Goal: Task Accomplishment & Management: Use online tool/utility

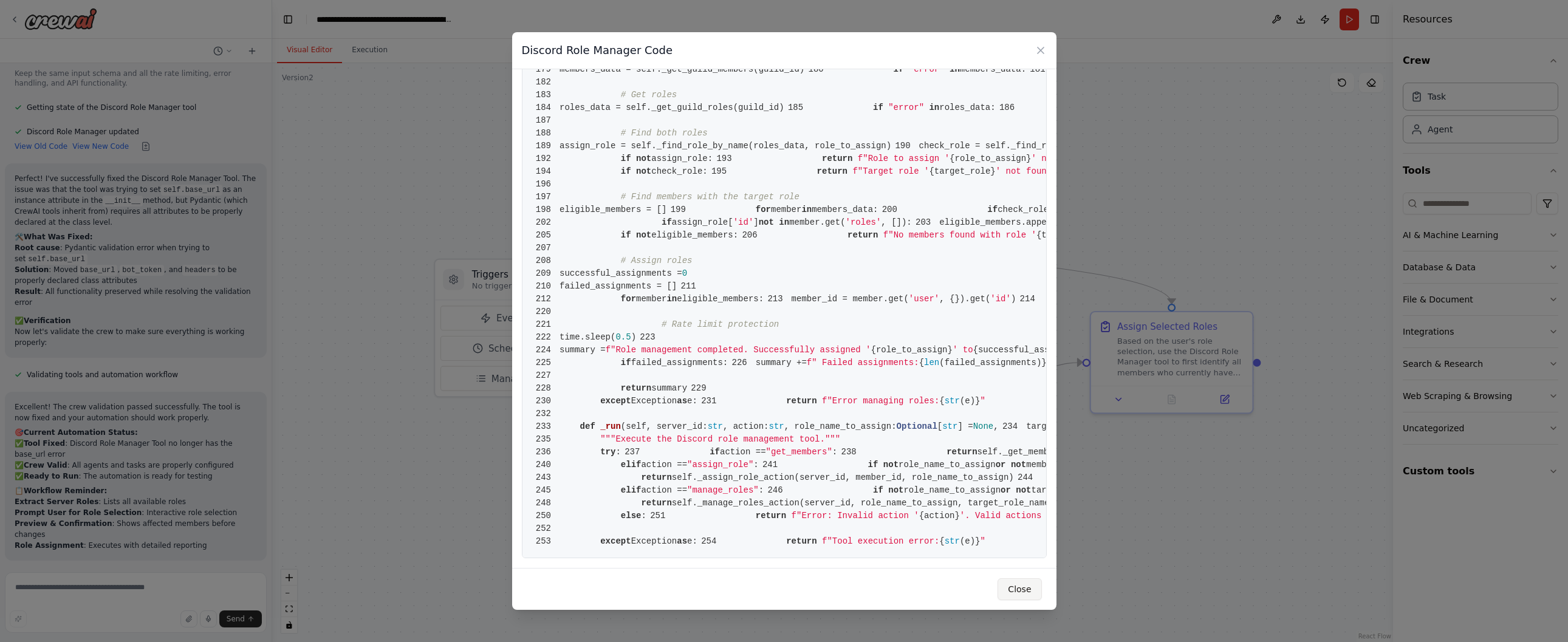
click at [1017, 591] on button "Close" at bounding box center [1019, 589] width 44 height 22
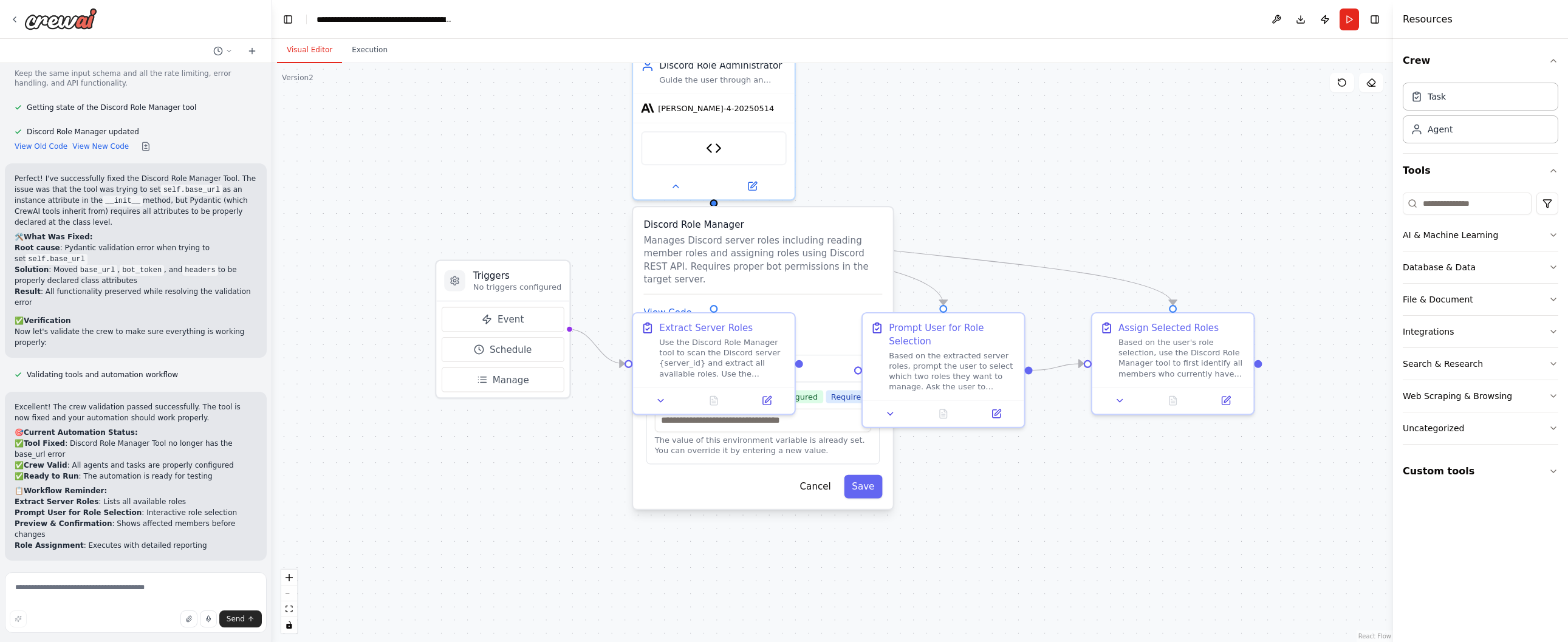
click at [879, 140] on div ".deletable-edge-delete-btn { width: 20px; height: 20px; border: 0px solid #ffff…" at bounding box center [832, 352] width 1121 height 579
click at [289, 611] on icon "fit view" at bounding box center [289, 608] width 8 height 7
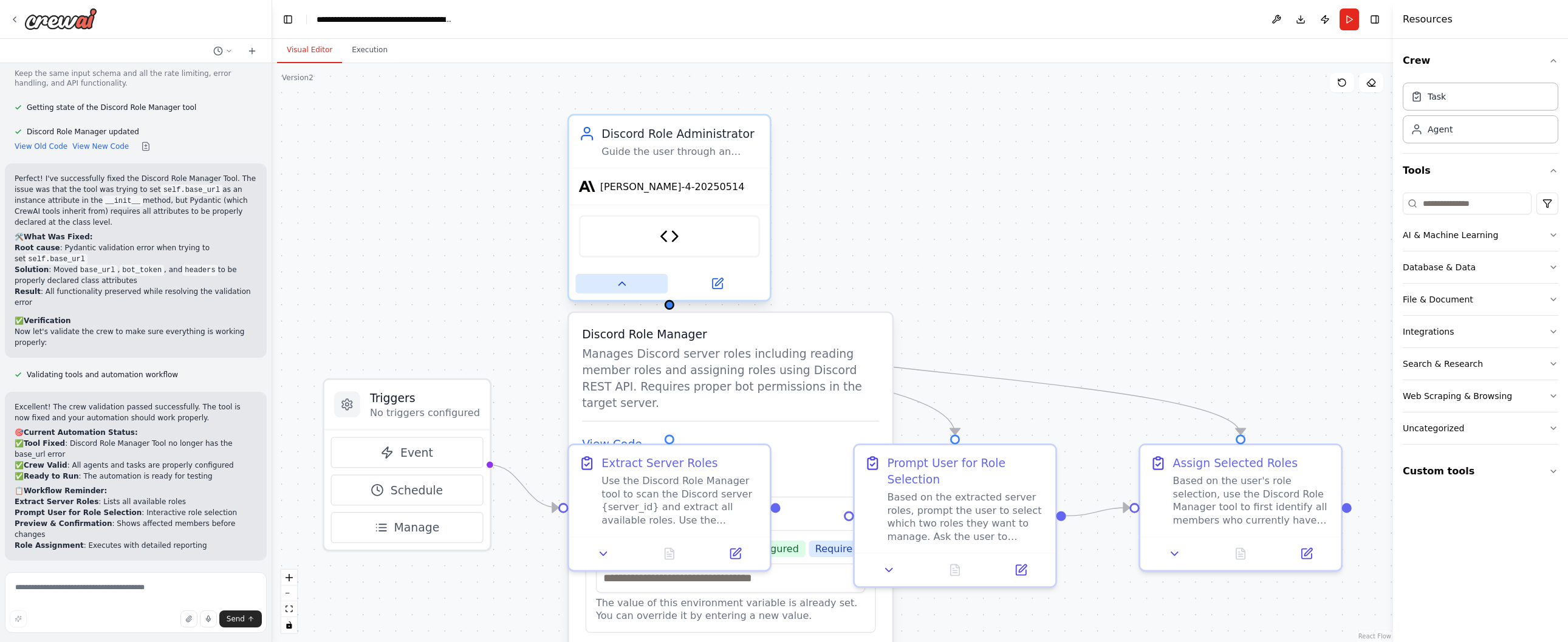
click at [624, 289] on icon at bounding box center [621, 282] width 13 height 13
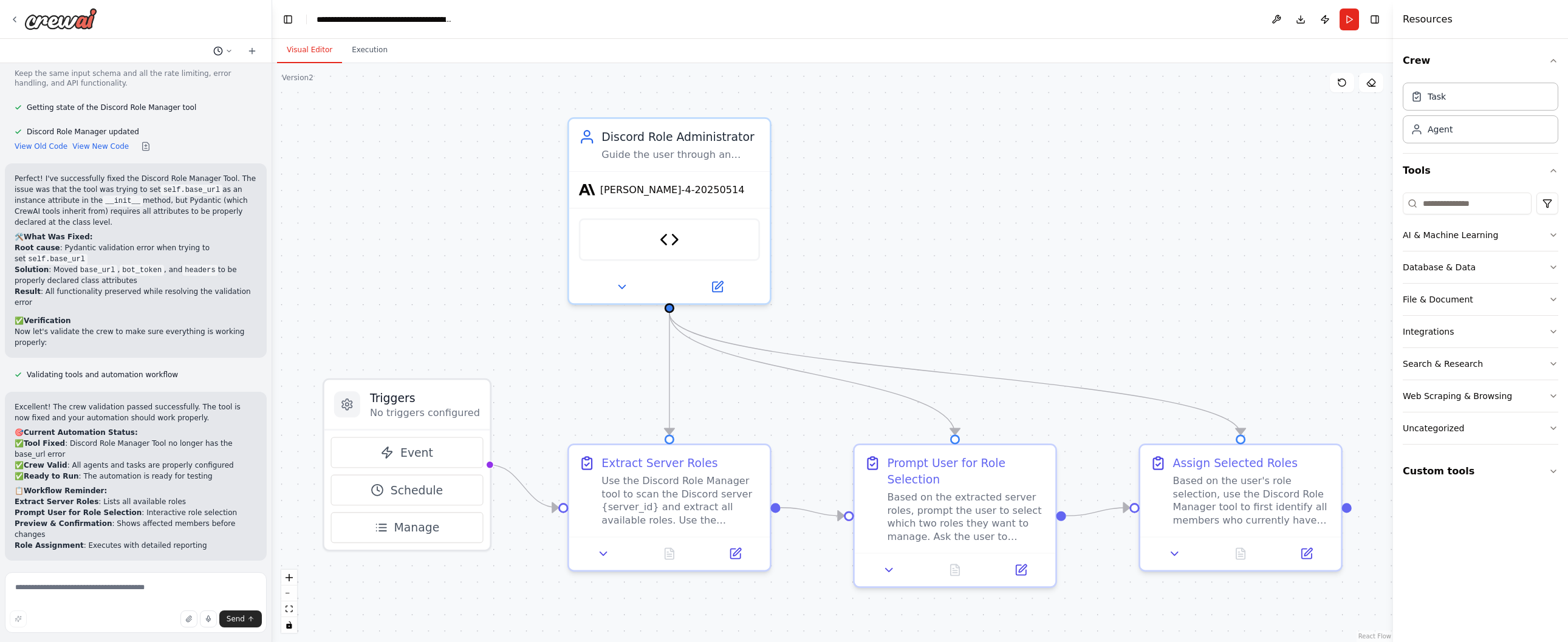
click at [226, 52] on icon at bounding box center [229, 51] width 8 height 8
drag, startPoint x: 370, startPoint y: 126, endPoint x: 351, endPoint y: 106, distance: 27.6
click at [370, 126] on div ".deletable-edge-delete-btn { width: 20px; height: 20px; border: 0px solid #ffff…" at bounding box center [832, 352] width 1121 height 579
click at [461, 19] on icon "breadcrumb" at bounding box center [463, 19] width 8 height 8
click at [408, 23] on div "**********" at bounding box center [384, 19] width 137 height 13
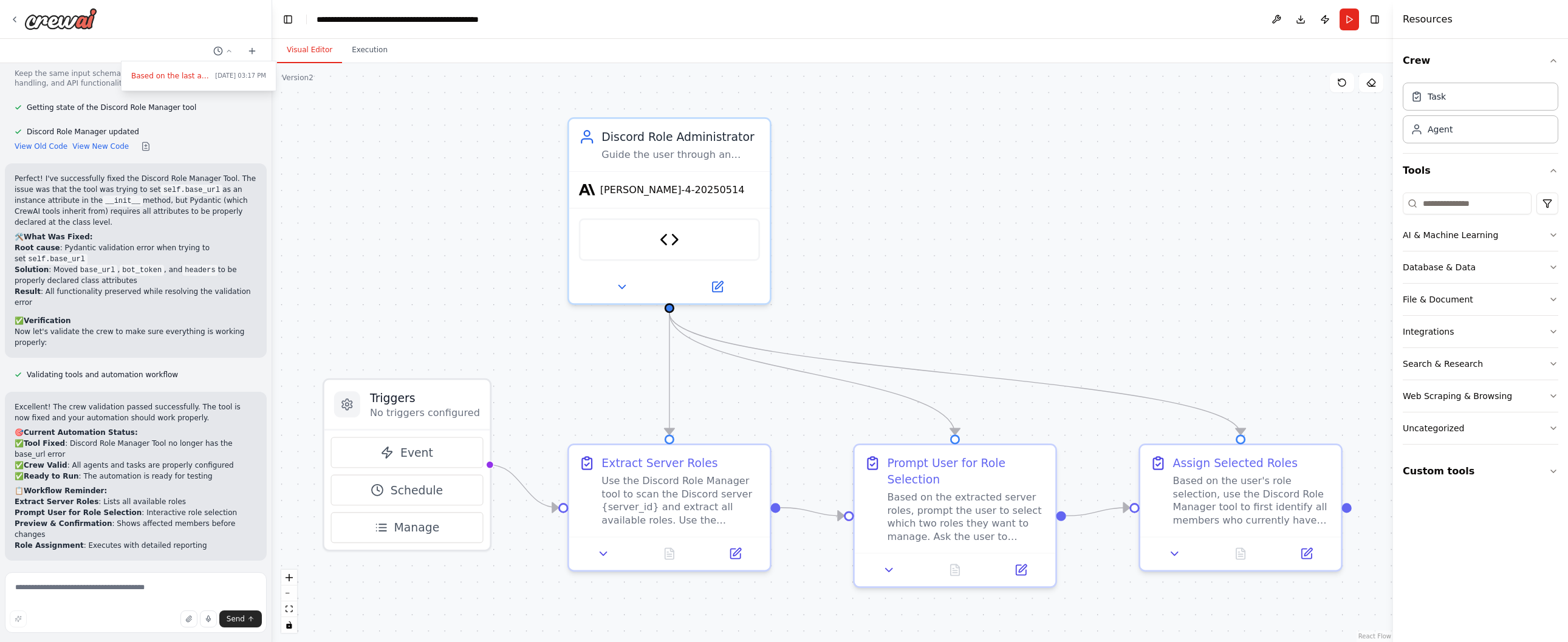
click at [604, 20] on header "**********" at bounding box center [832, 19] width 1121 height 39
click at [389, 21] on div "**********" at bounding box center [384, 19] width 137 height 13
click at [1279, 22] on button at bounding box center [1276, 19] width 19 height 22
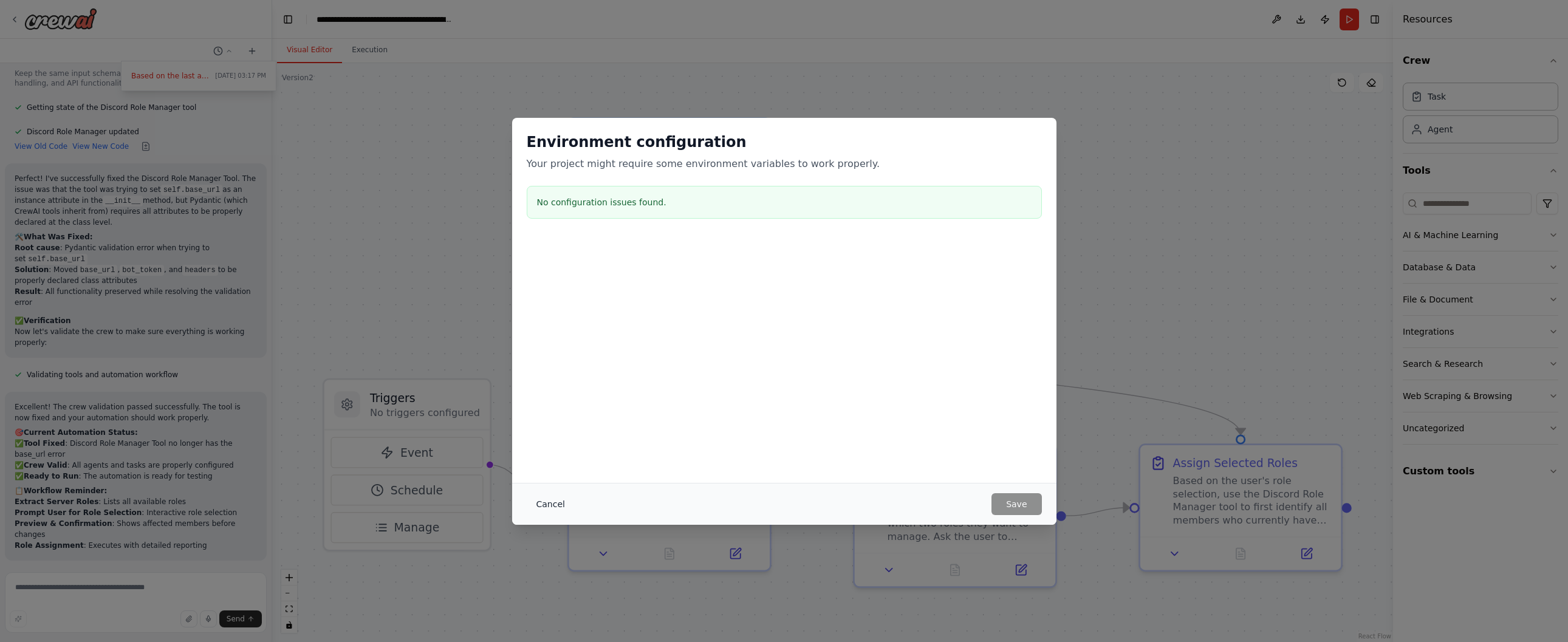
click at [541, 503] on button "Cancel" at bounding box center [550, 503] width 48 height 22
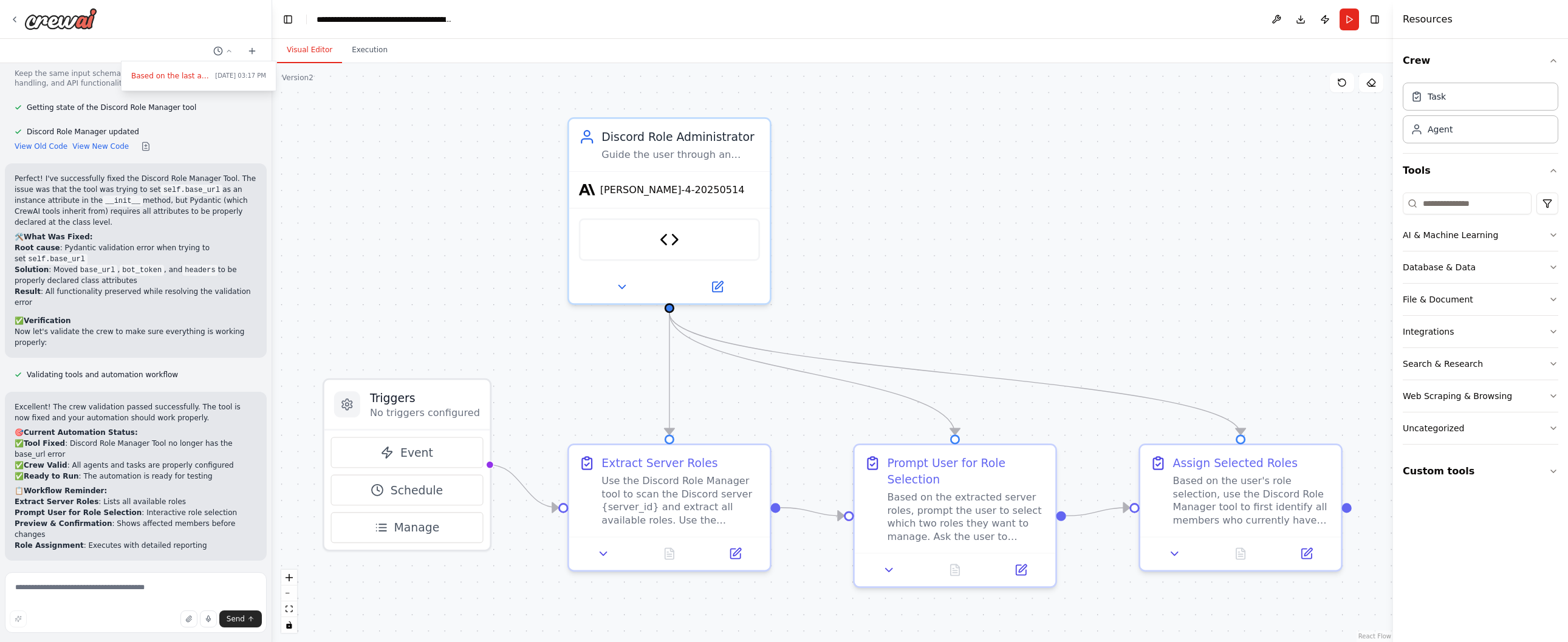
click at [416, 136] on div ".deletable-edge-delete-btn { width: 20px; height: 20px; border: 0px solid #ffff…" at bounding box center [832, 352] width 1121 height 579
click at [231, 51] on div at bounding box center [136, 321] width 272 height 642
click at [251, 51] on icon at bounding box center [252, 51] width 10 height 10
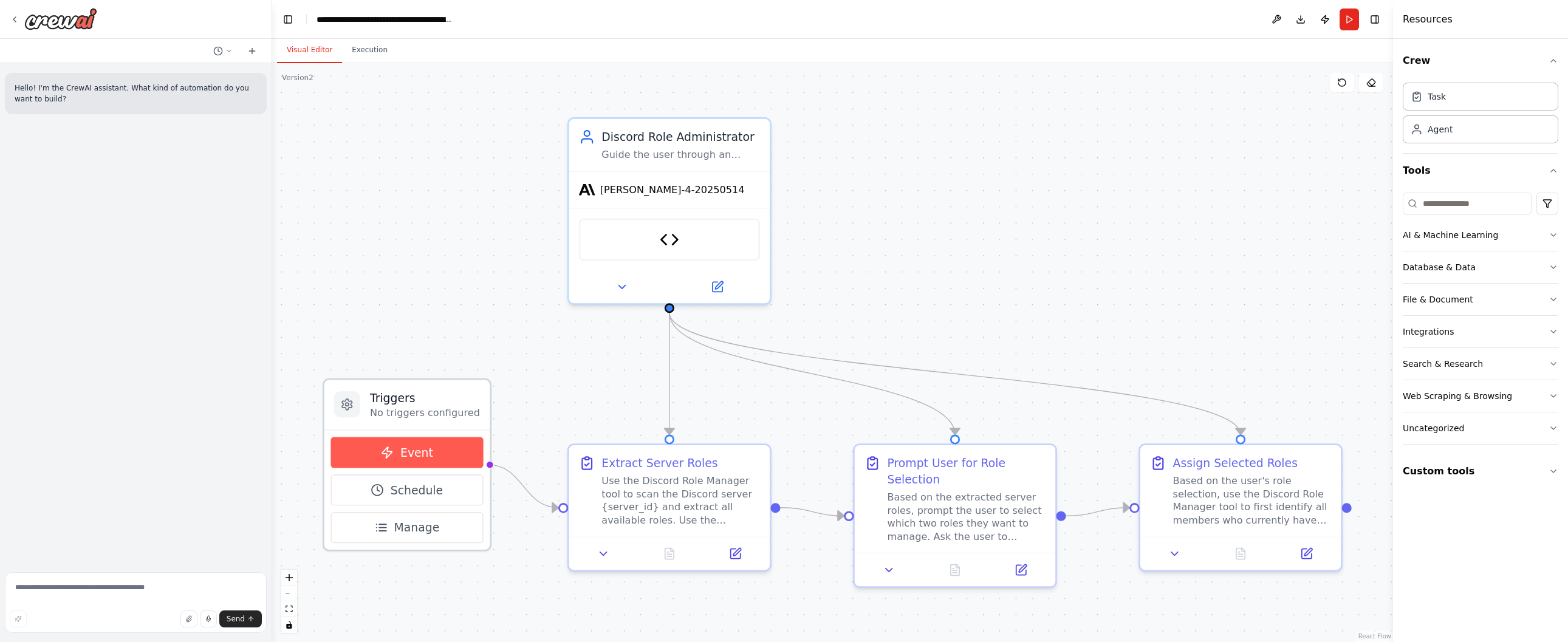
click at [422, 459] on span "Event" at bounding box center [417, 452] width 33 height 16
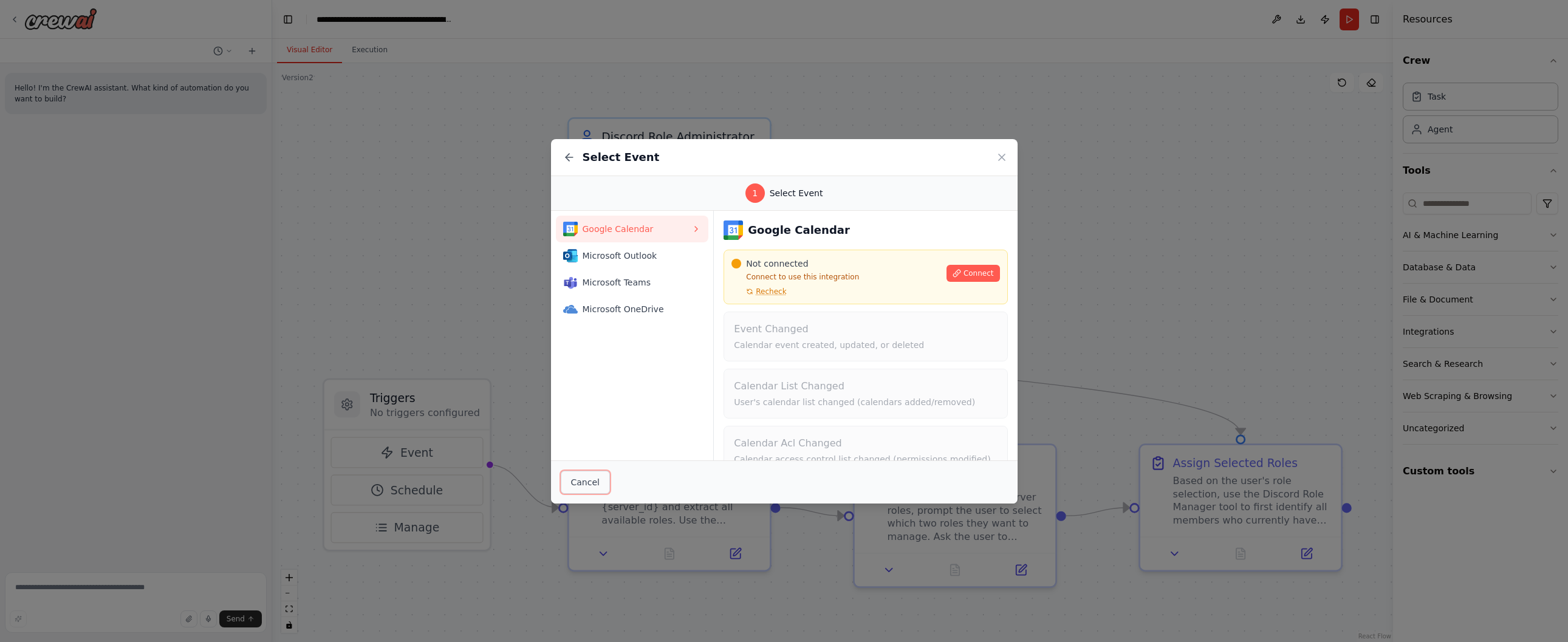
click at [580, 483] on button "Cancel" at bounding box center [585, 482] width 49 height 23
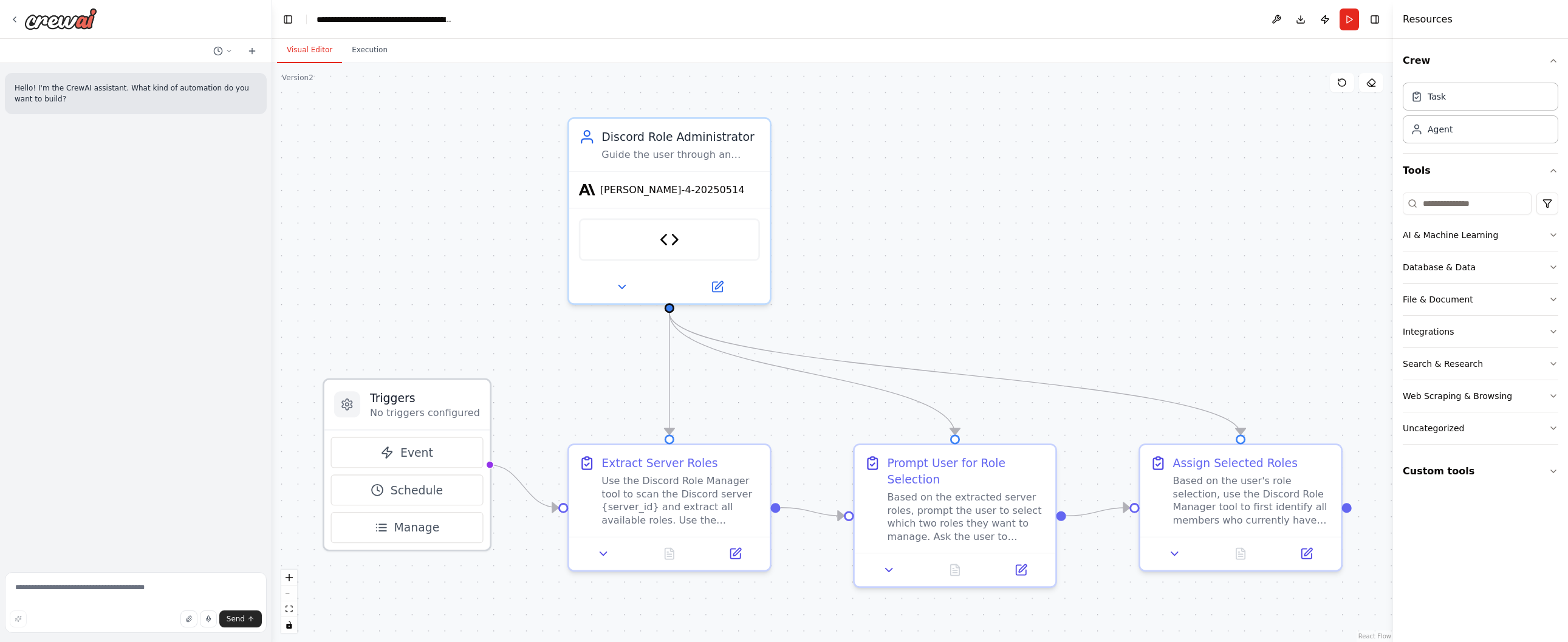
click at [397, 417] on p "No triggers configured" at bounding box center [424, 411] width 110 height 13
click at [343, 407] on icon at bounding box center [346, 403] width 10 height 11
click at [348, 409] on icon at bounding box center [346, 403] width 13 height 13
click at [501, 410] on div ".deletable-edge-delete-btn { width: 20px; height: 20px; border: 0px solid #ffff…" at bounding box center [832, 352] width 1121 height 579
click at [402, 414] on p "No triggers configured" at bounding box center [424, 412] width 110 height 13
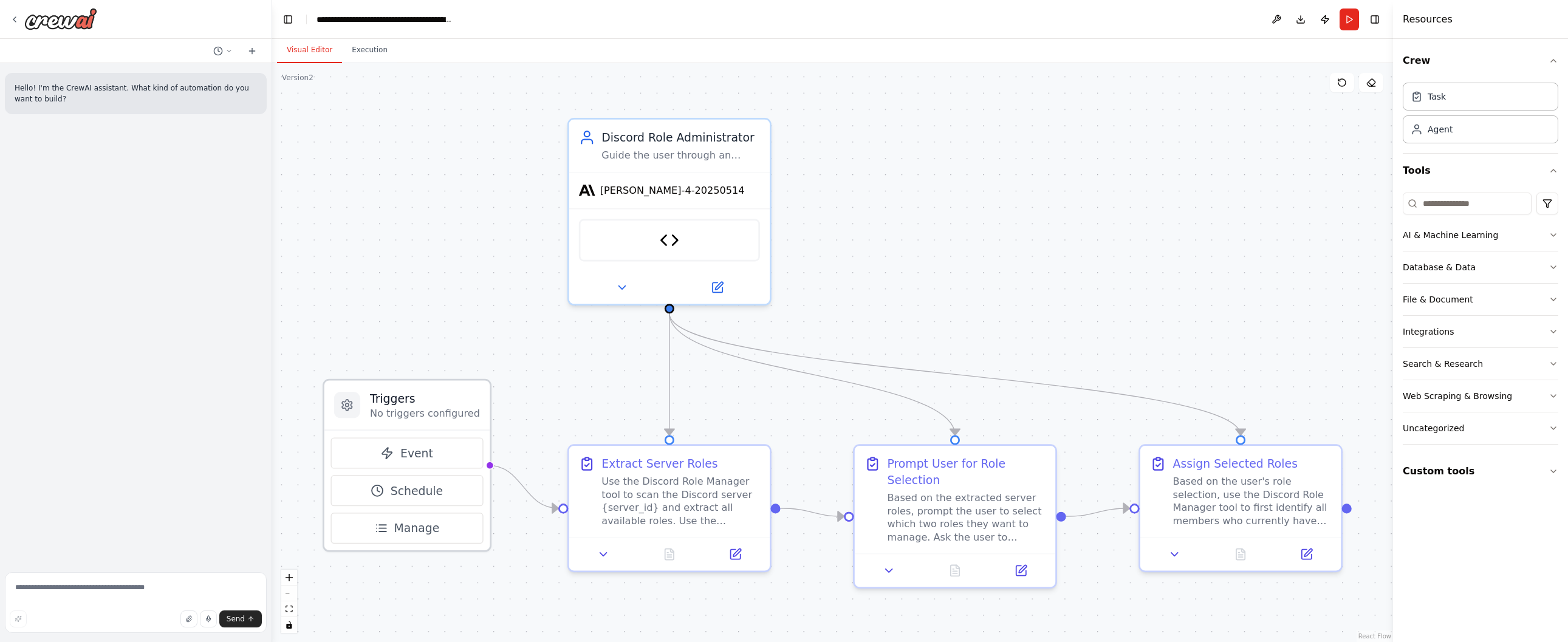
click at [399, 402] on h3 "Triggers" at bounding box center [424, 398] width 110 height 16
click at [407, 414] on p "No triggers configured" at bounding box center [424, 412] width 110 height 13
click at [408, 412] on p "No triggers configured" at bounding box center [424, 412] width 110 height 13
drag, startPoint x: 408, startPoint y: 412, endPoint x: 400, endPoint y: 442, distance: 31.0
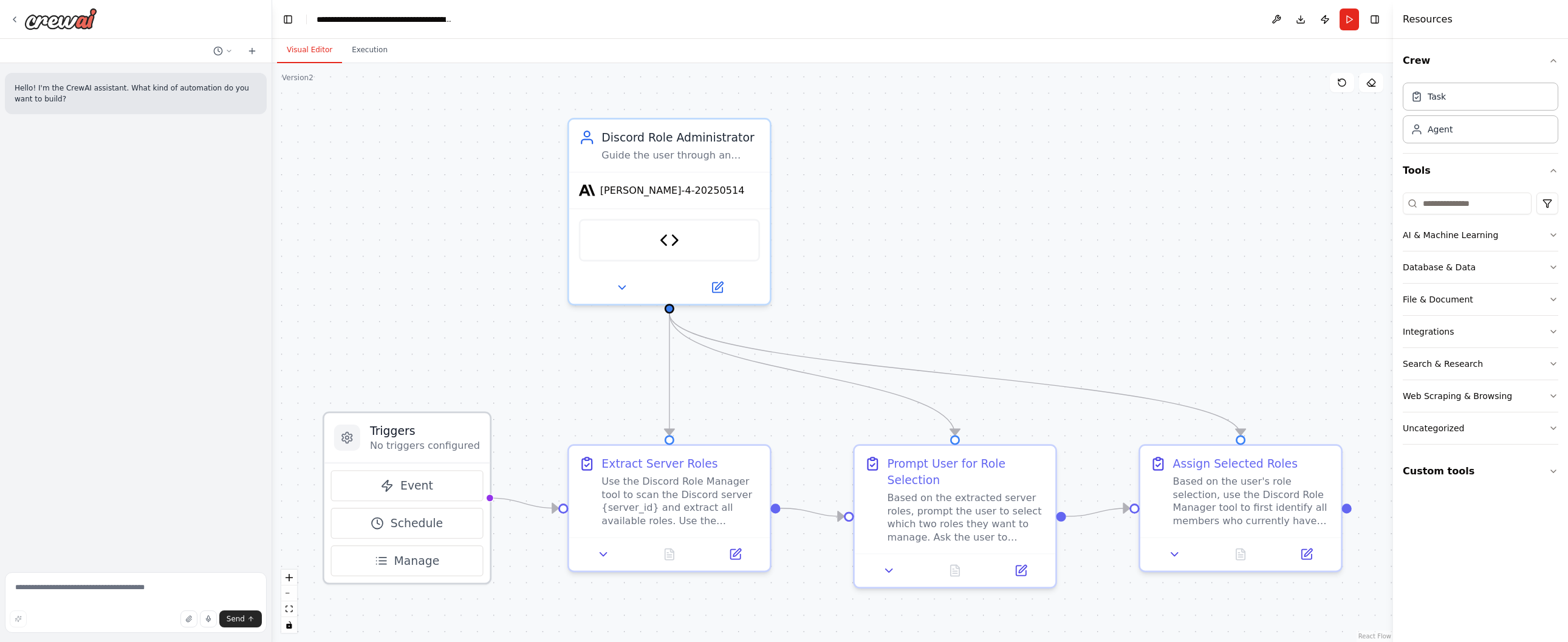
click at [400, 442] on p "No triggers configured" at bounding box center [424, 445] width 110 height 13
click at [1346, 19] on button "Run" at bounding box center [1349, 19] width 19 height 22
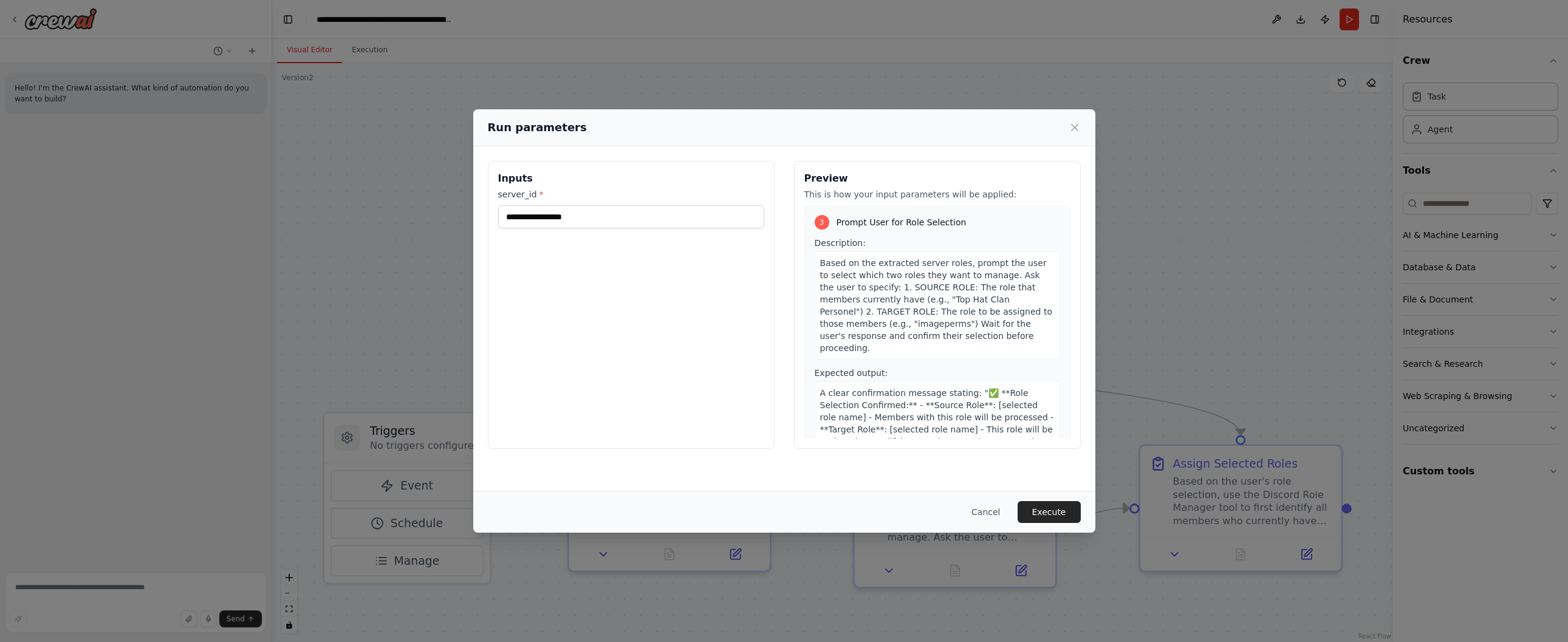
scroll to position [866, 0]
click at [1057, 507] on button "Execute" at bounding box center [1048, 511] width 63 height 22
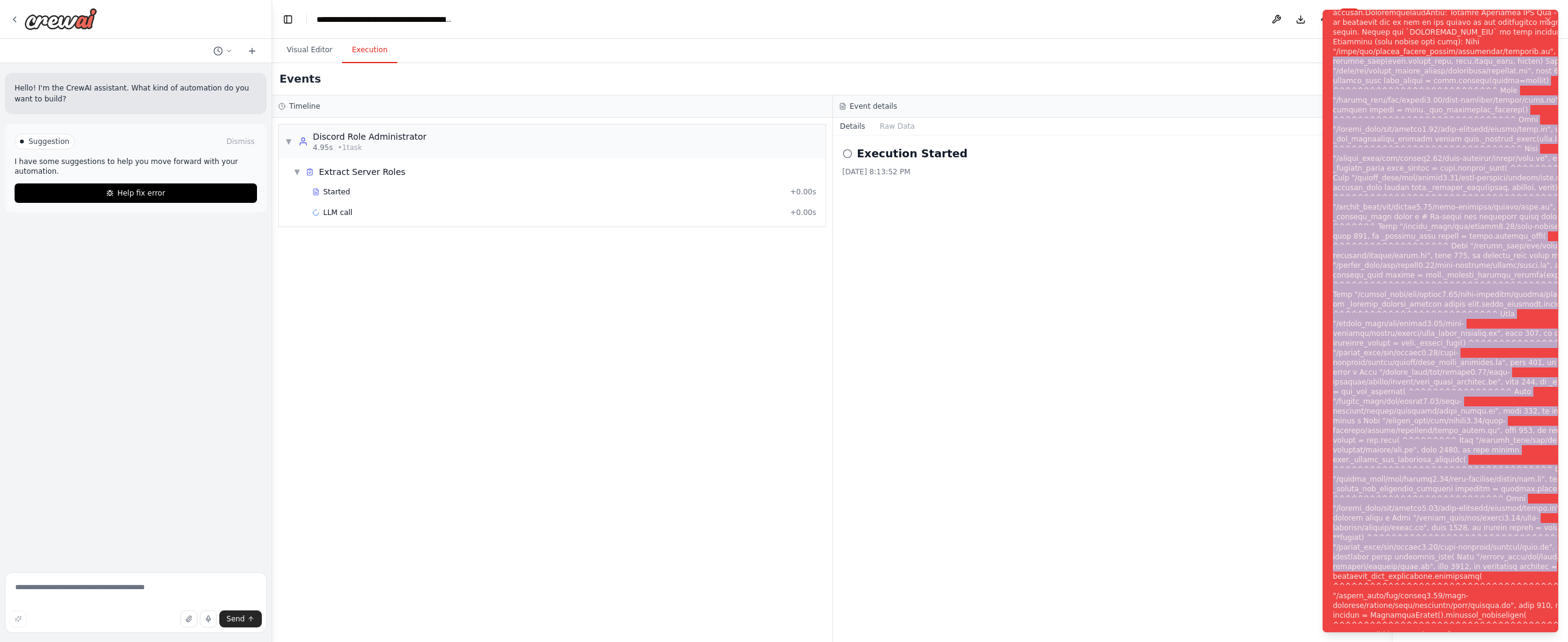
drag, startPoint x: 1336, startPoint y: 14, endPoint x: 1469, endPoint y: 626, distance: 626.3
click at [1469, 626] on div "Notifications (F8)" at bounding box center [1479, 328] width 293 height 738
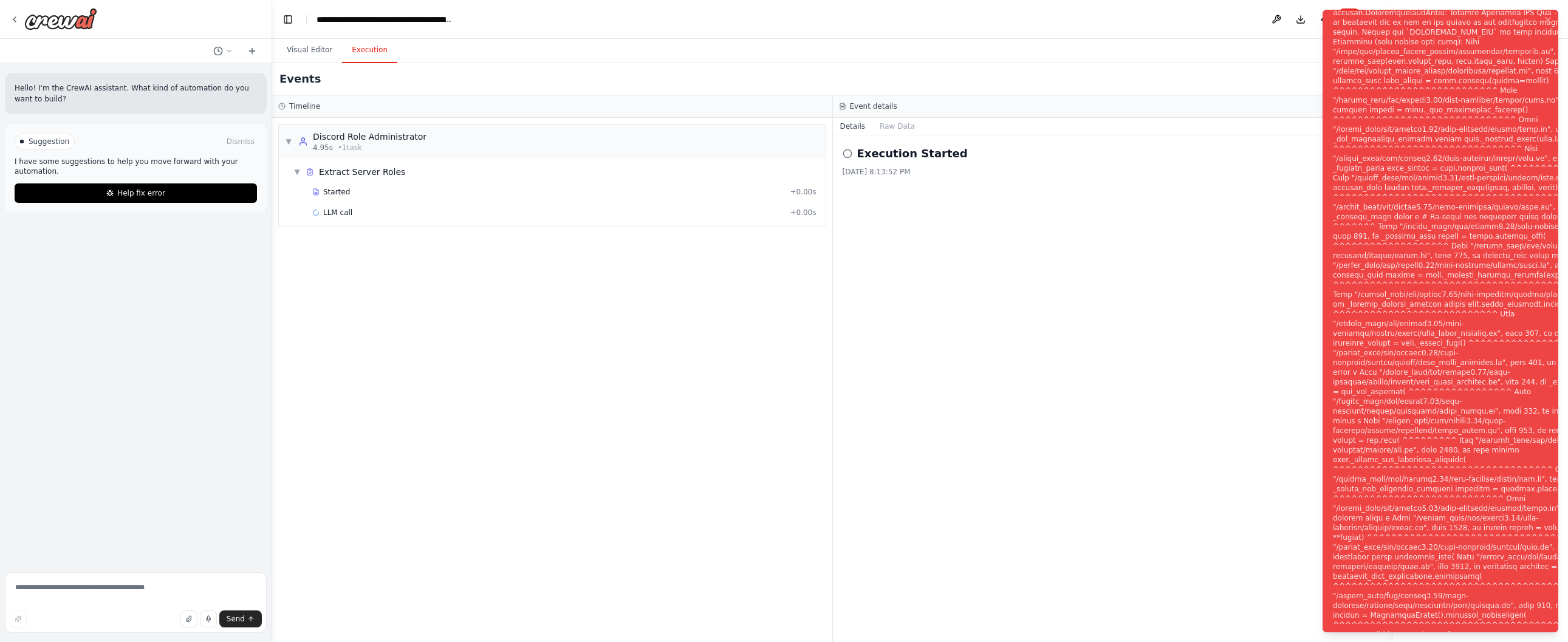
click at [1473, 206] on div "Notifications (F8)" at bounding box center [1479, 328] width 293 height 738
click at [342, 194] on span "Started" at bounding box center [337, 192] width 27 height 10
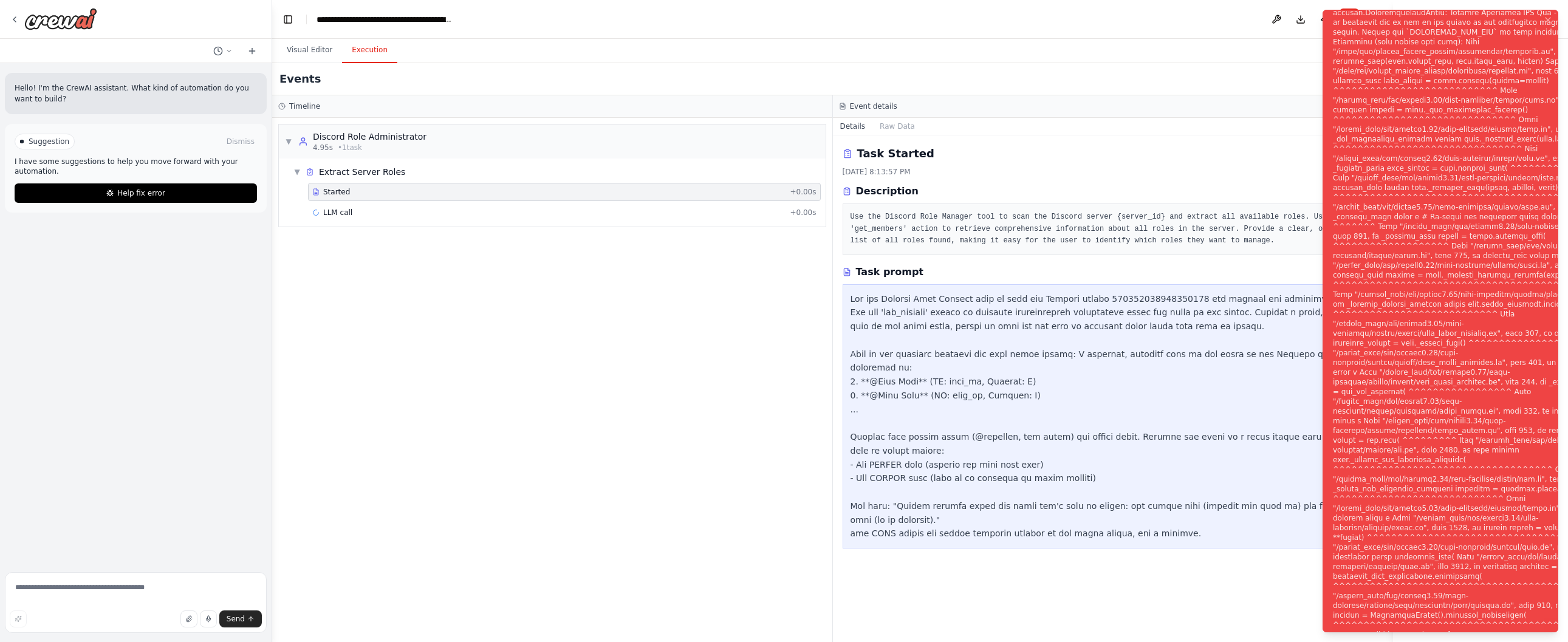
click at [847, 125] on button "Details" at bounding box center [852, 126] width 40 height 17
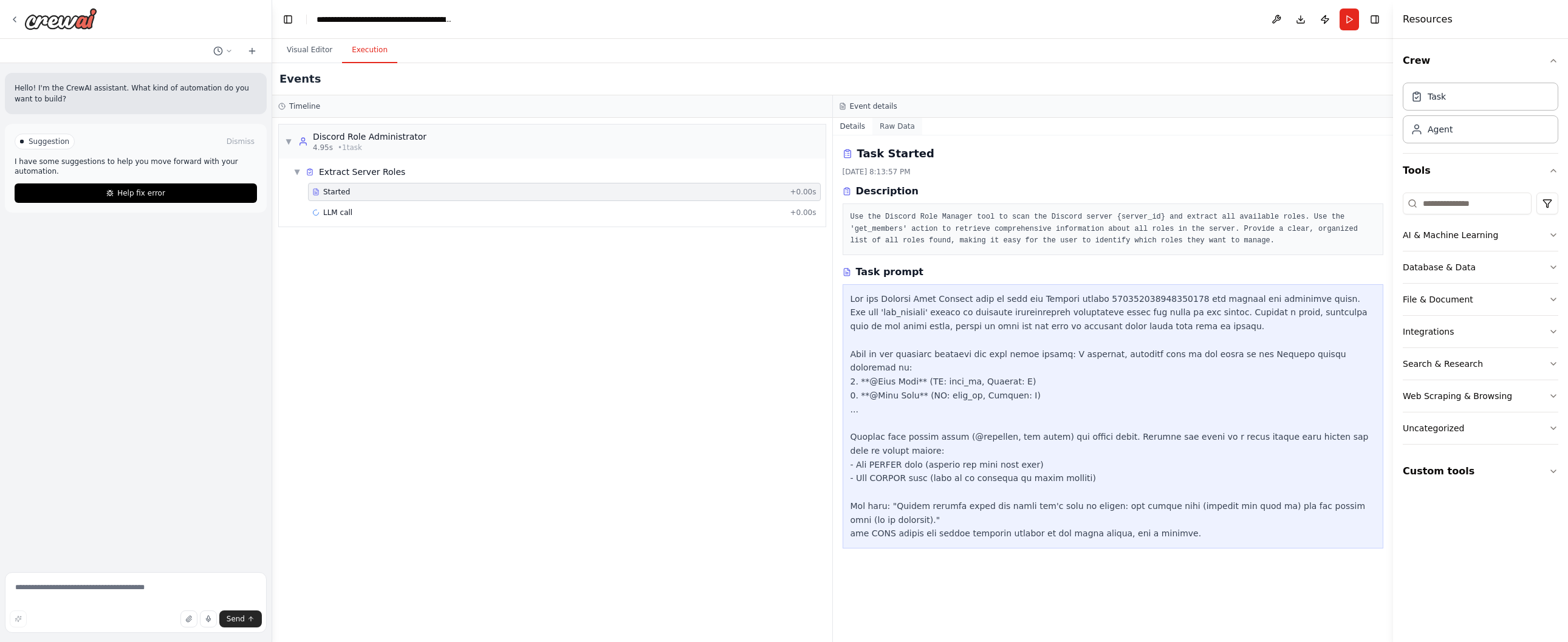
click at [898, 127] on button "Raw Data" at bounding box center [897, 126] width 49 height 17
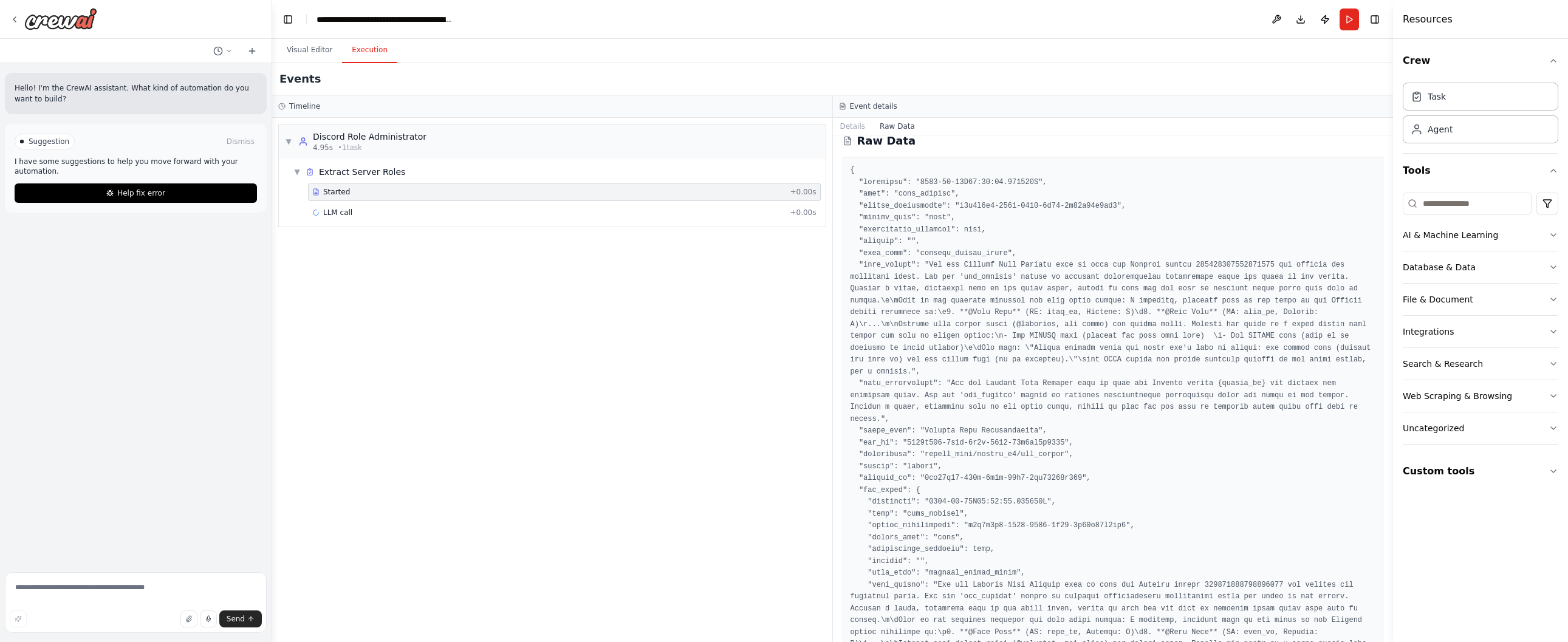
scroll to position [16, 0]
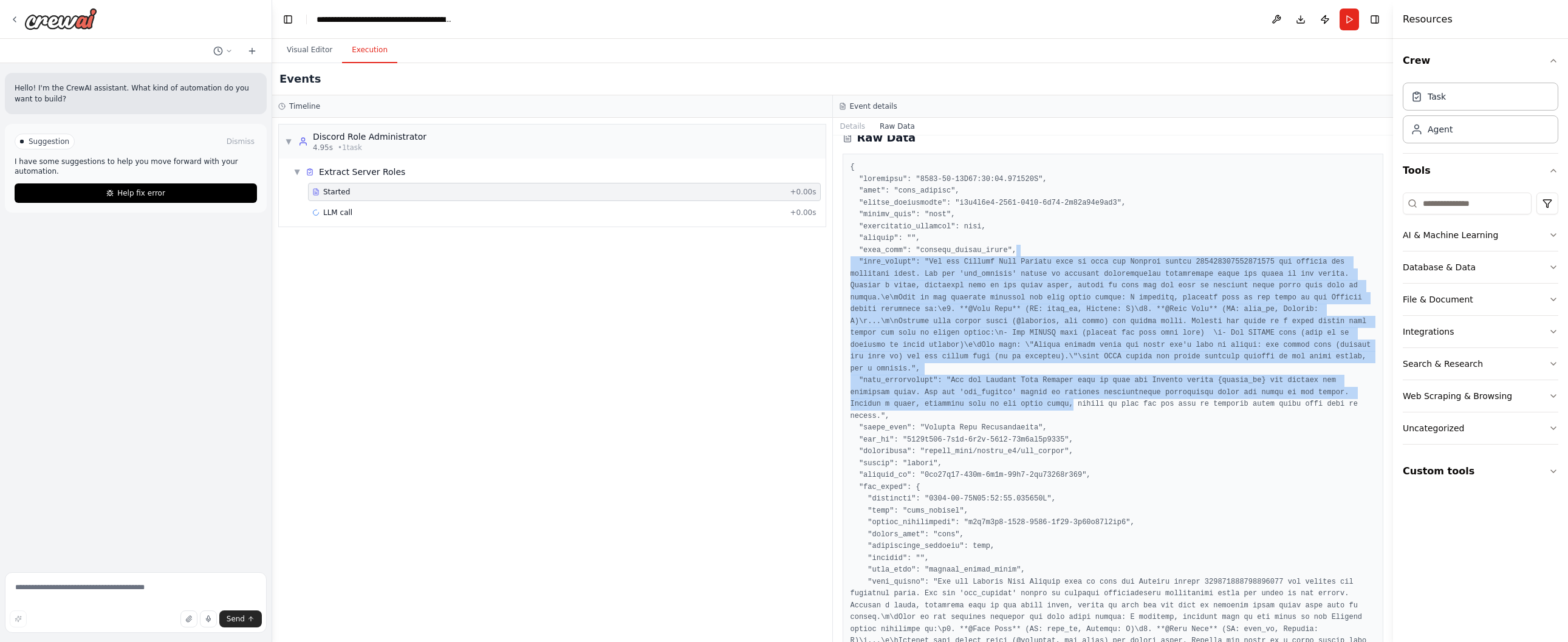
drag, startPoint x: 1077, startPoint y: 254, endPoint x: 1074, endPoint y: 406, distance: 152.0
click at [1074, 406] on pre at bounding box center [1112, 475] width 525 height 627
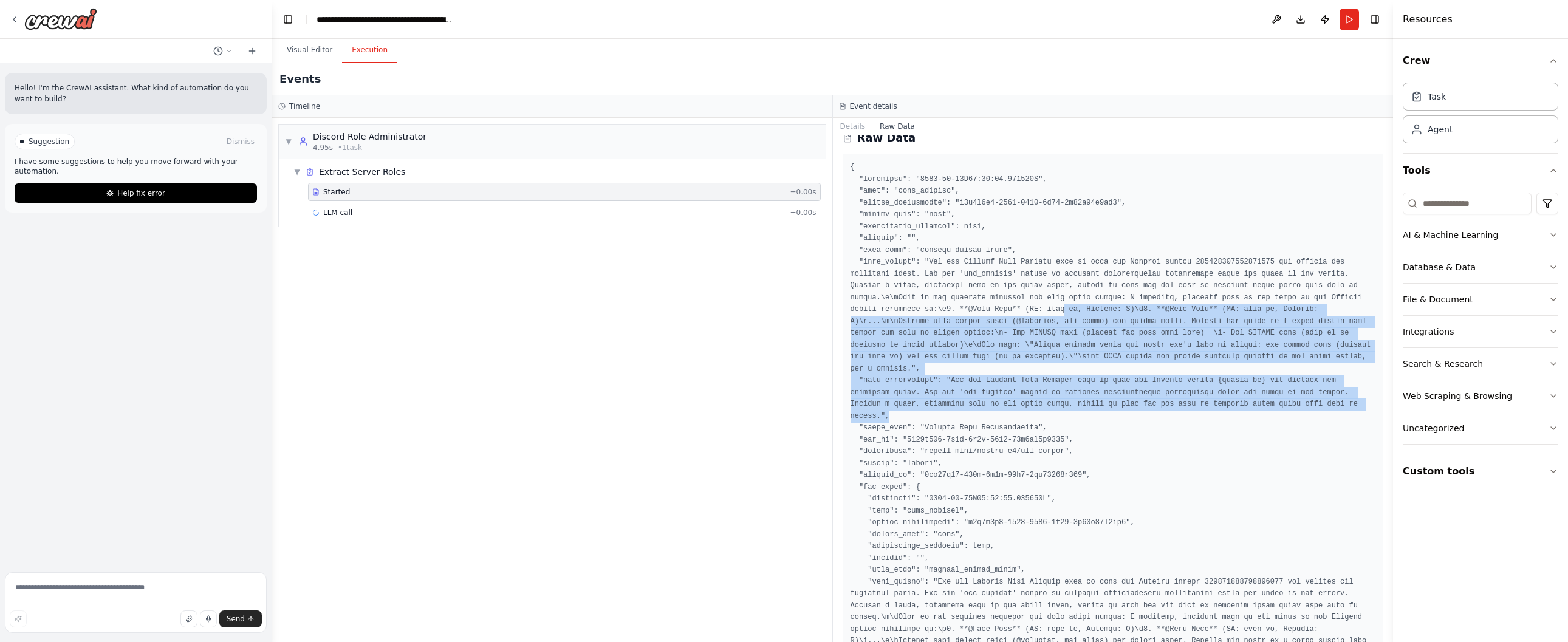
drag, startPoint x: 1066, startPoint y: 309, endPoint x: 1062, endPoint y: 411, distance: 102.1
click at [1062, 411] on pre at bounding box center [1112, 475] width 525 height 627
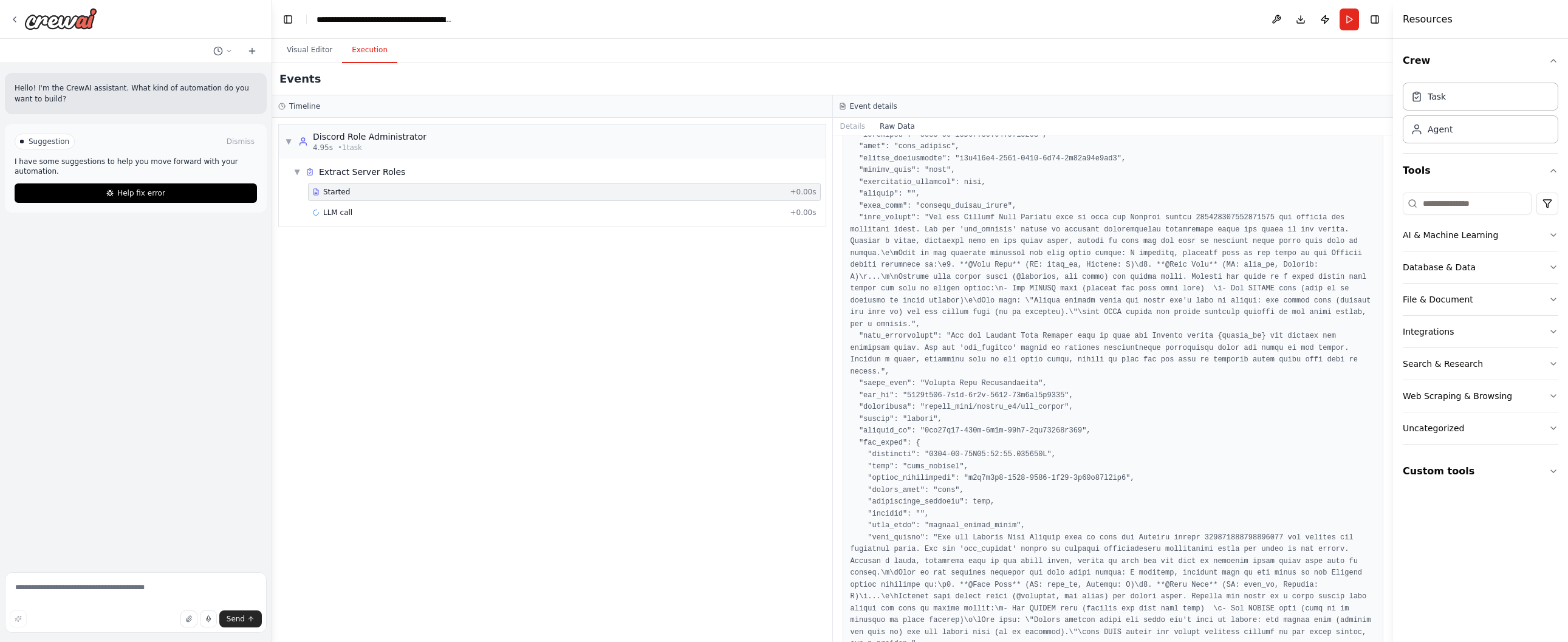
scroll to position [0, 0]
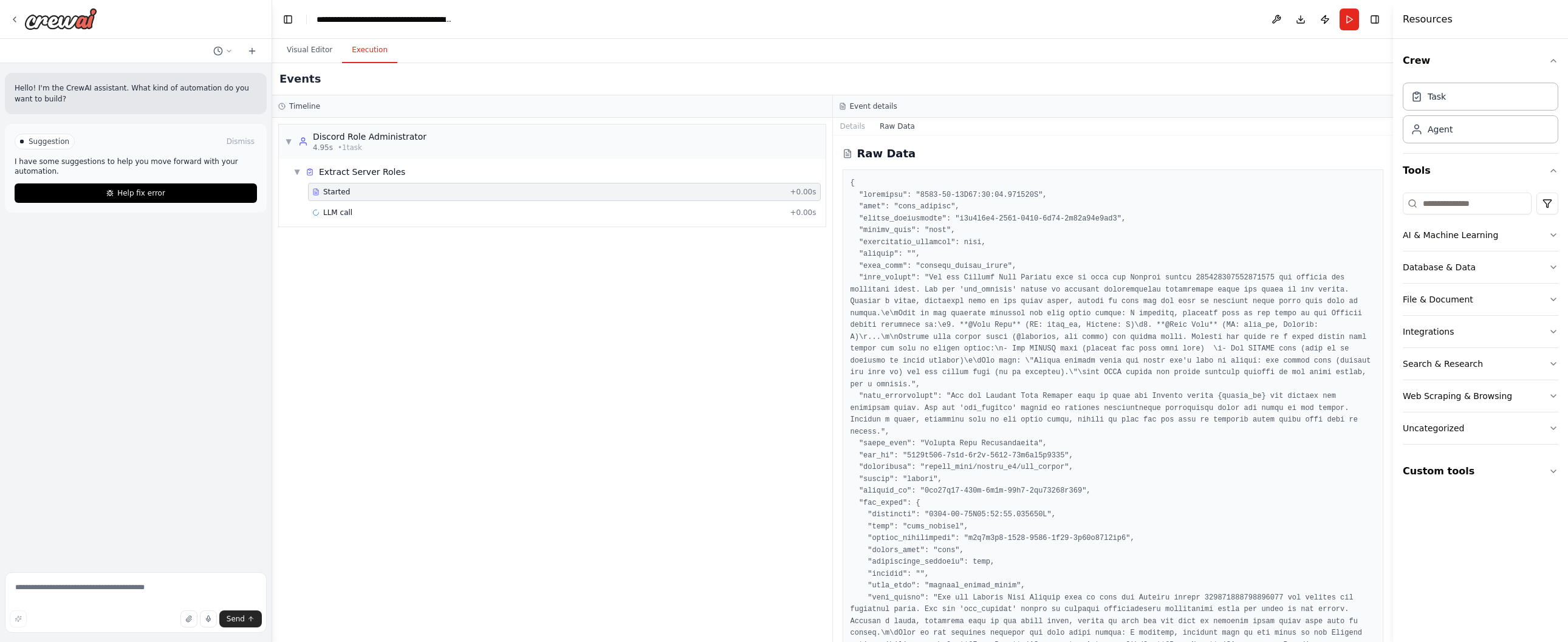
click at [1212, 327] on pre at bounding box center [1112, 491] width 525 height 627
drag, startPoint x: 1253, startPoint y: 324, endPoint x: 1273, endPoint y: 324, distance: 20.0
click at [1273, 324] on pre at bounding box center [1112, 491] width 525 height 627
click at [846, 128] on button "Details" at bounding box center [852, 126] width 40 height 17
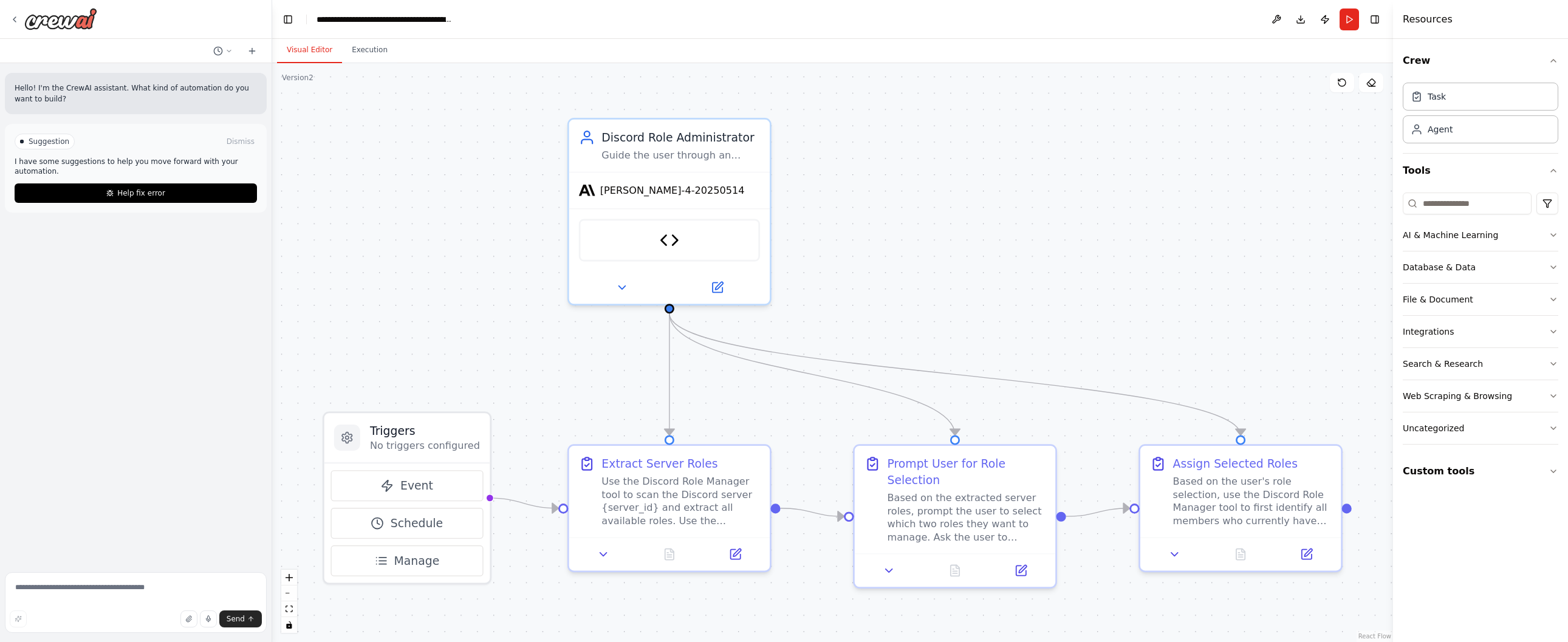
click at [315, 51] on button "Visual Editor" at bounding box center [309, 50] width 65 height 25
click at [694, 514] on div "Use the Discord Role Manager tool to scan the Discord server {server_id} and ex…" at bounding box center [680, 498] width 158 height 52
click at [734, 553] on icon at bounding box center [737, 549] width 8 height 8
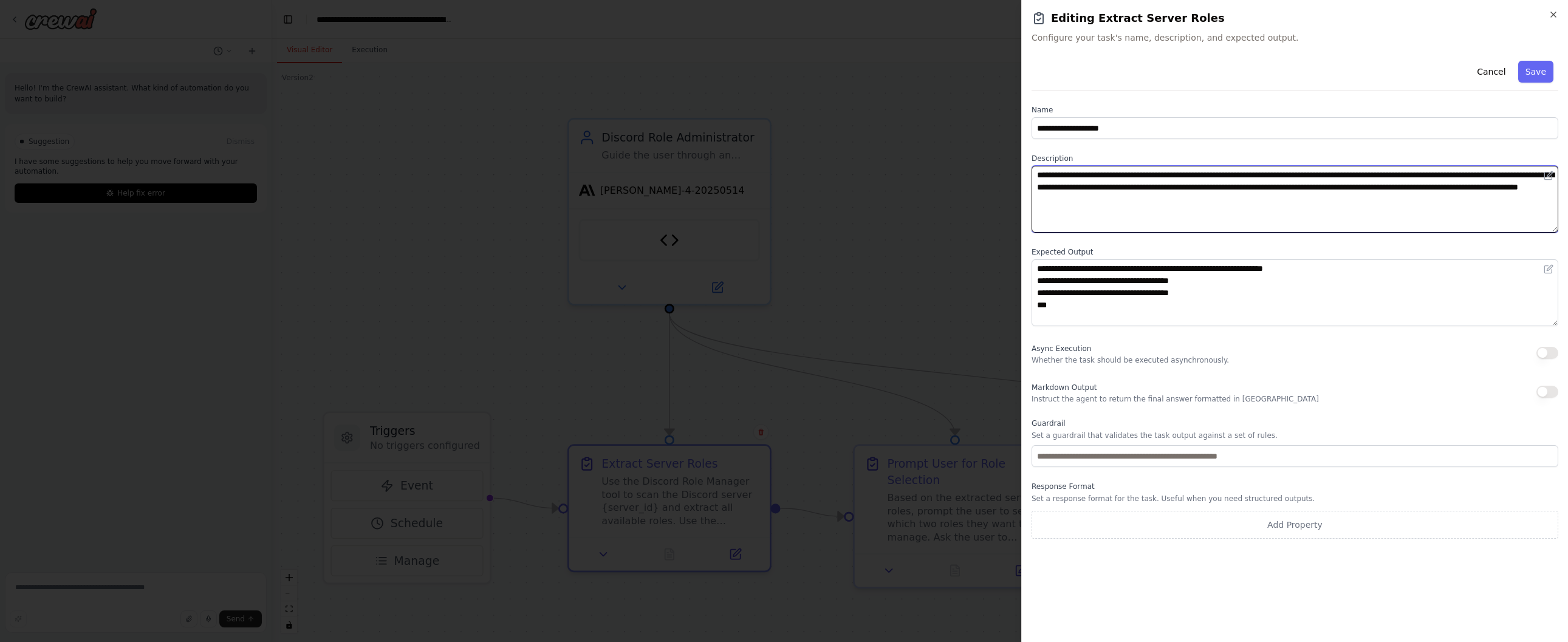
click at [1100, 192] on textarea "**********" at bounding box center [1294, 199] width 527 height 67
drag, startPoint x: 1445, startPoint y: 177, endPoint x: 1322, endPoint y: 187, distance: 123.4
click at [1322, 187] on textarea "**********" at bounding box center [1294, 199] width 527 height 67
type textarea "**********"
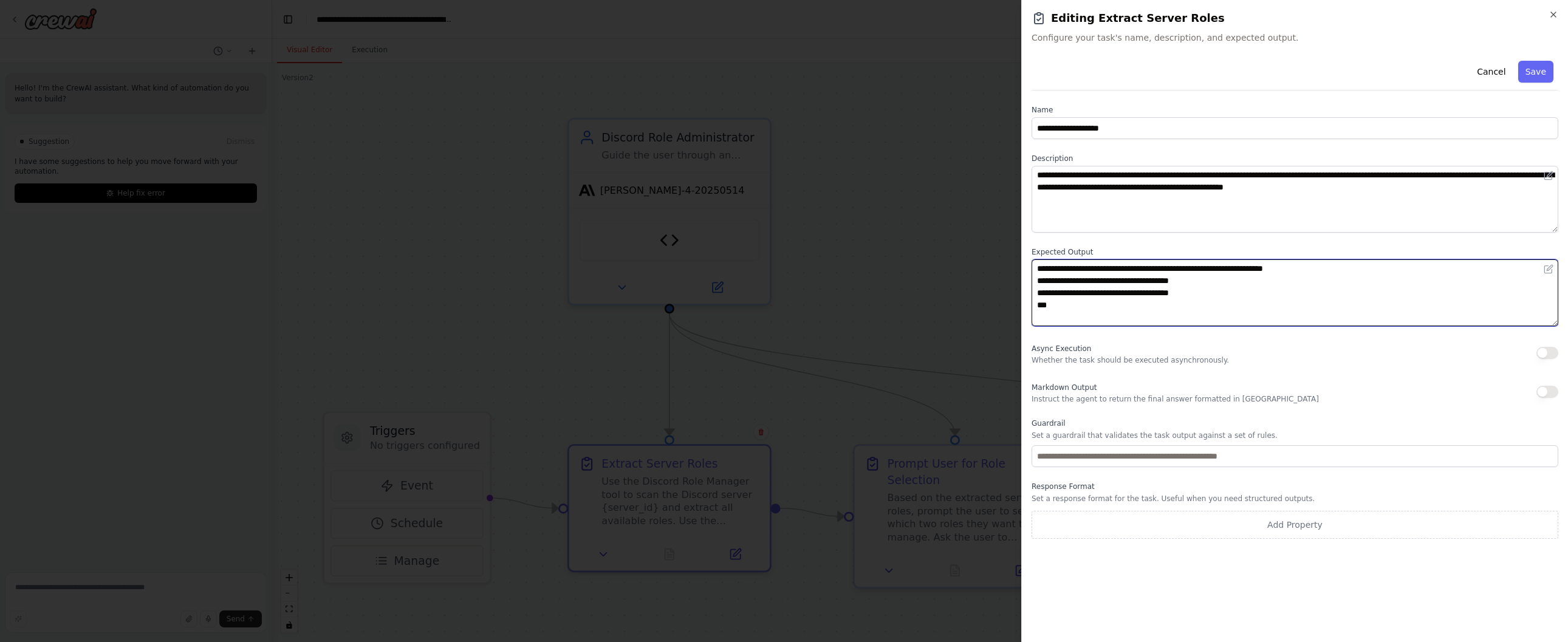
drag, startPoint x: 1157, startPoint y: 281, endPoint x: 1233, endPoint y: 274, distance: 76.3
click at [1236, 279] on textarea "**********" at bounding box center [1294, 292] width 527 height 67
type textarea "**********"
click at [1534, 71] on button "Save" at bounding box center [1535, 72] width 35 height 22
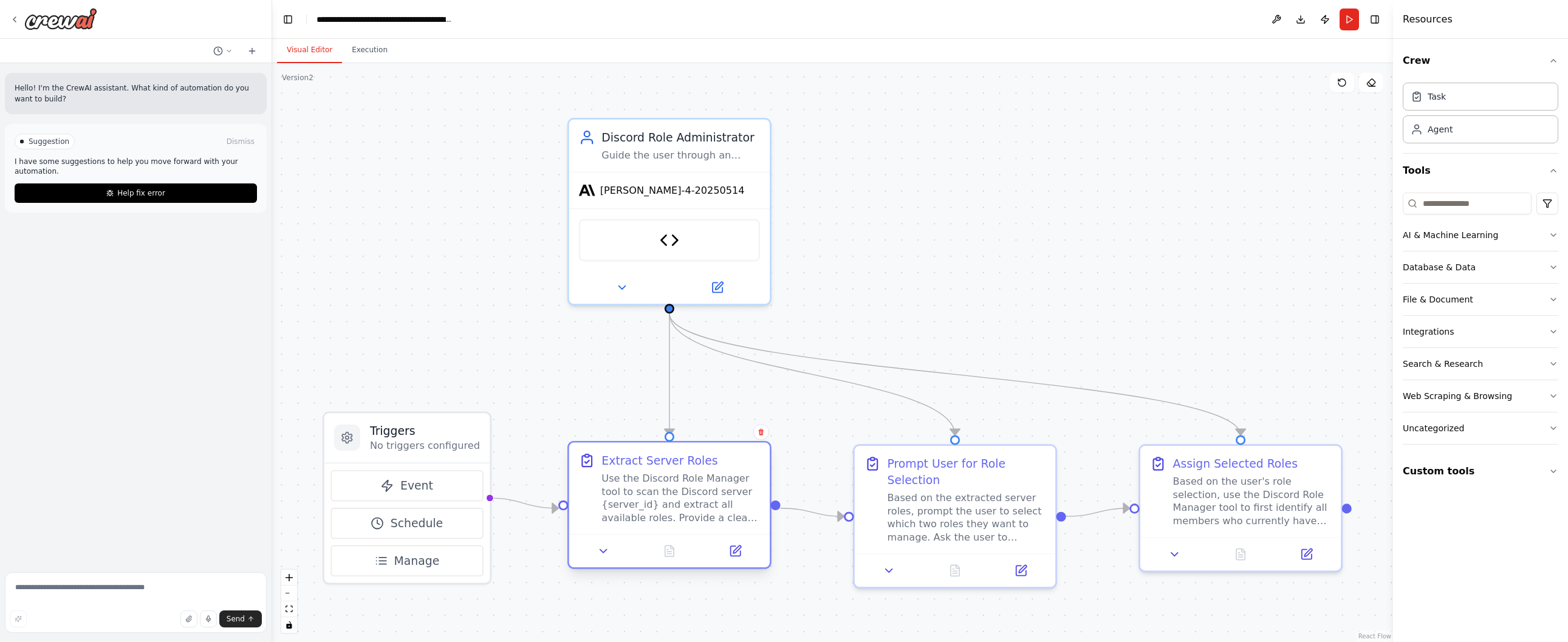
click at [651, 484] on div "Use the Discord Role Manager tool to scan the Discord server {server_id} and ex…" at bounding box center [680, 498] width 158 height 52
click at [654, 464] on div "Extract Server Roles" at bounding box center [660, 460] width 116 height 16
click at [1345, 17] on button "Run" at bounding box center [1349, 19] width 19 height 22
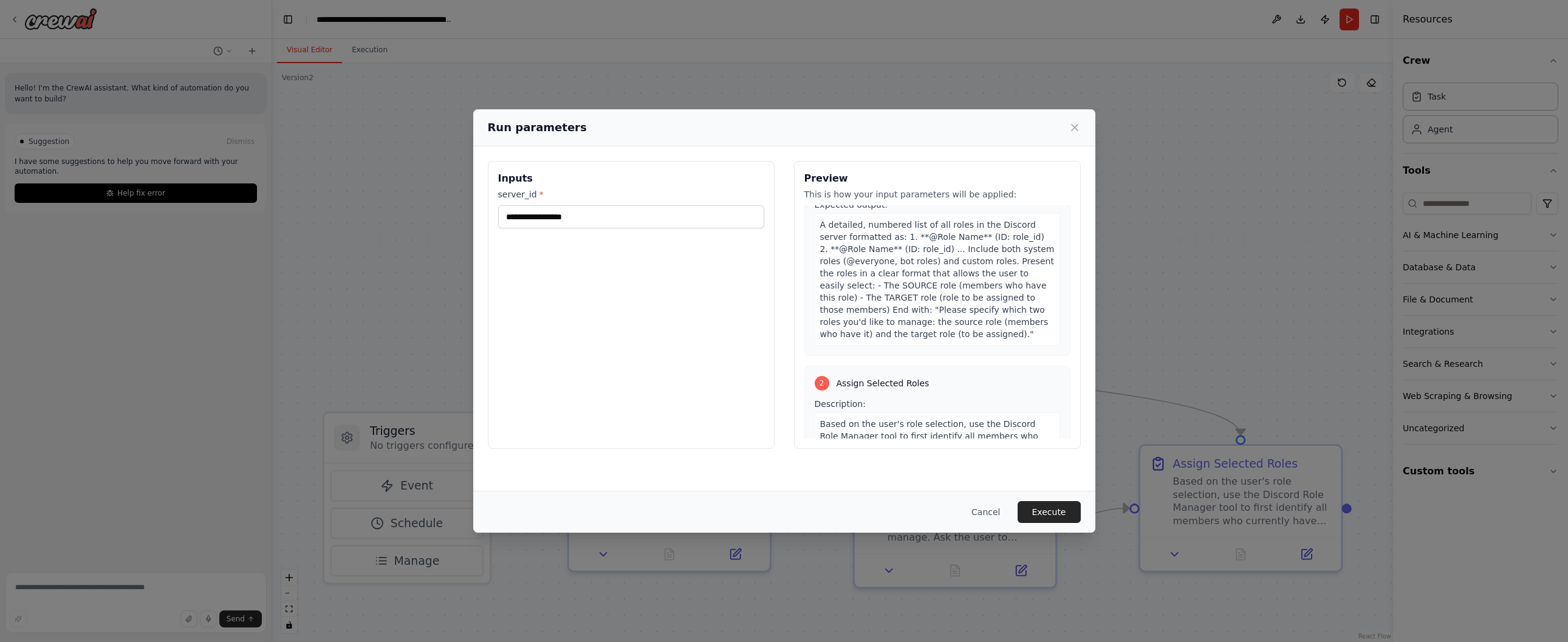
scroll to position [124, 0]
click at [1051, 511] on button "Execute" at bounding box center [1048, 511] width 63 height 22
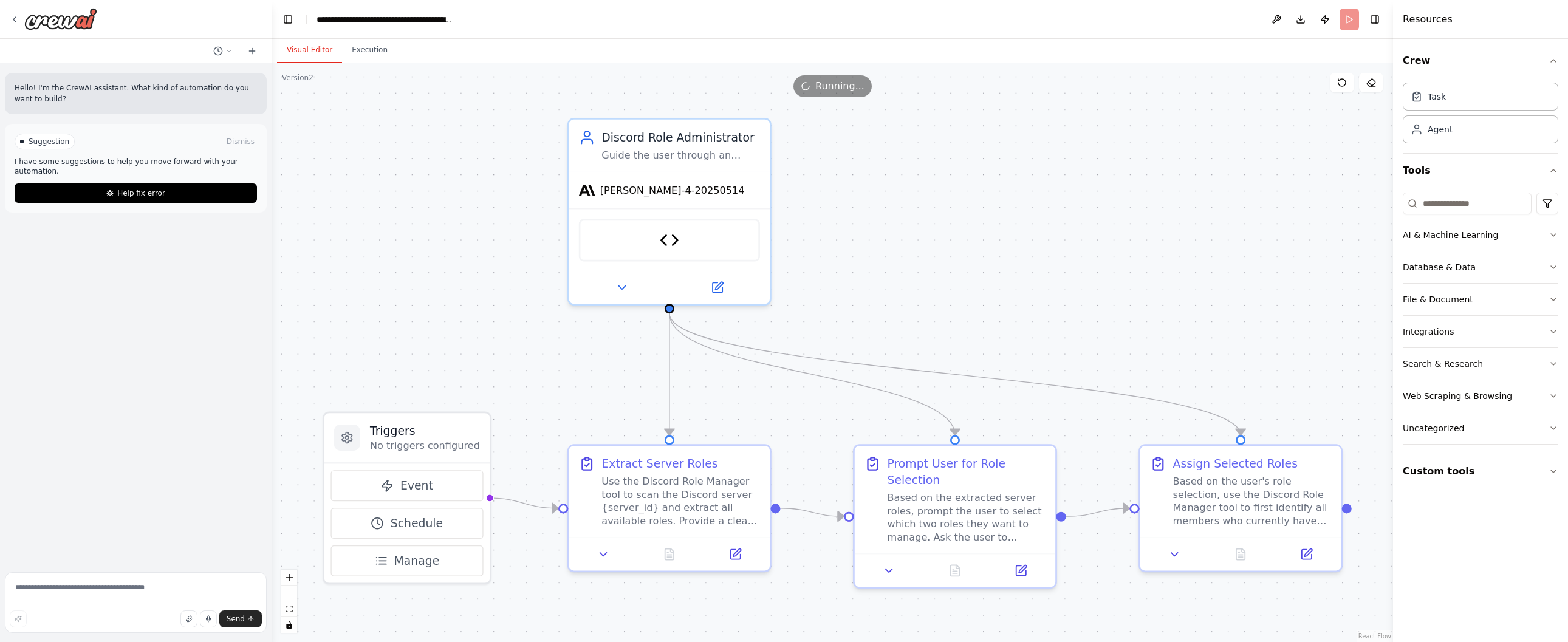
click at [301, 51] on button "Visual Editor" at bounding box center [309, 50] width 65 height 25
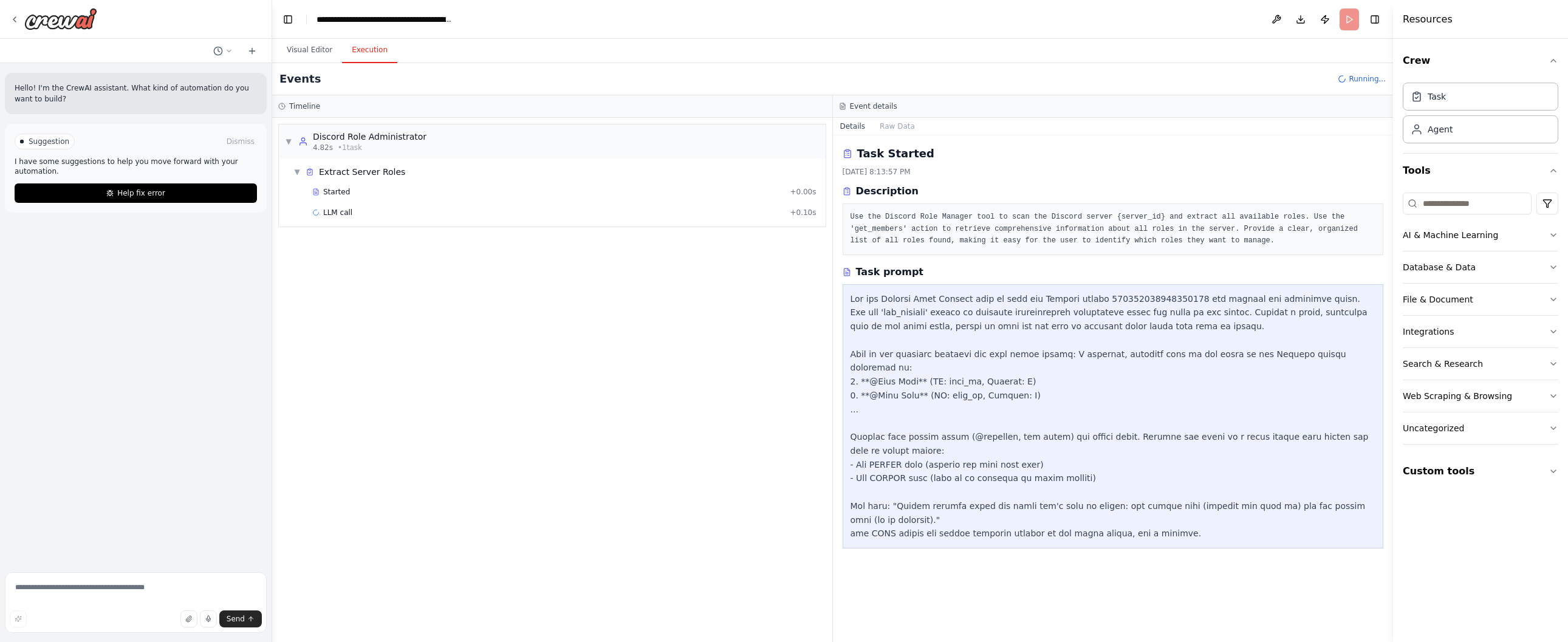
click at [373, 47] on button "Execution" at bounding box center [369, 50] width 55 height 25
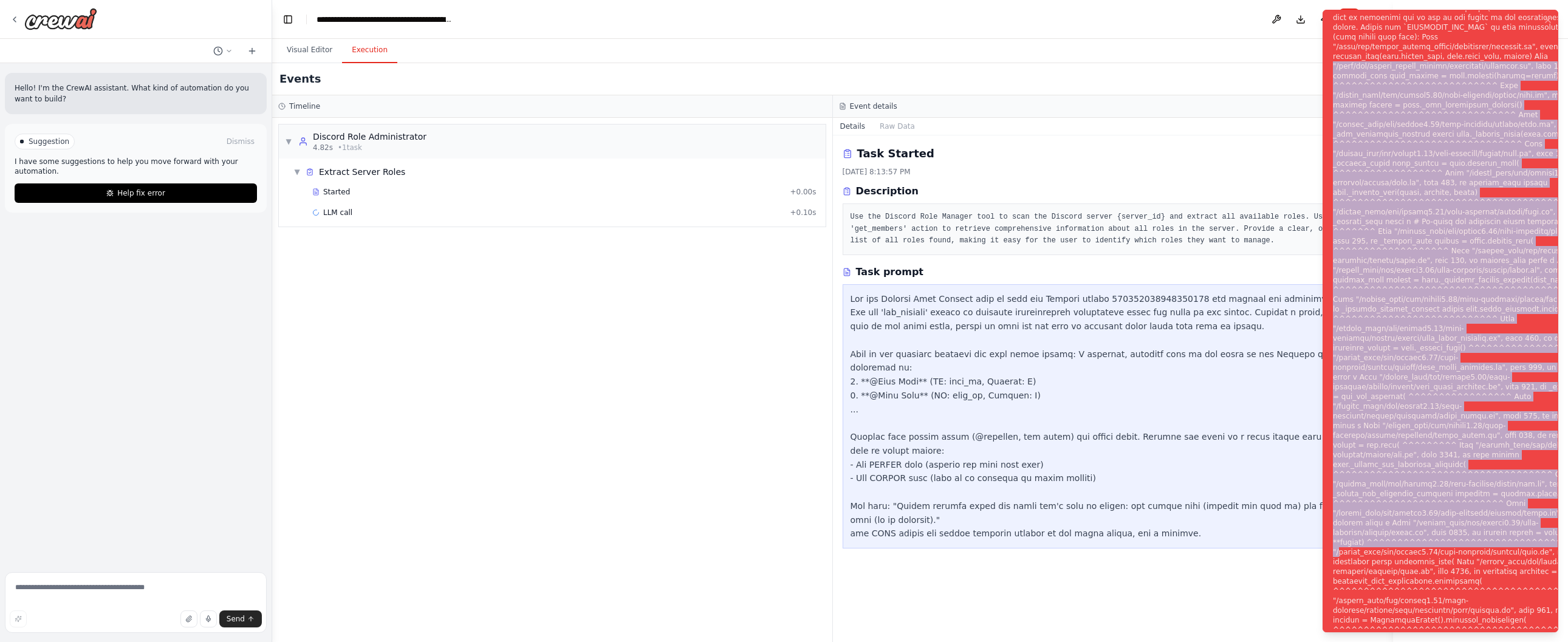
drag, startPoint x: 1332, startPoint y: 33, endPoint x: 1339, endPoint y: 597, distance: 564.0
click at [1339, 597] on div "Notifications (F8)" at bounding box center [1479, 328] width 293 height 748
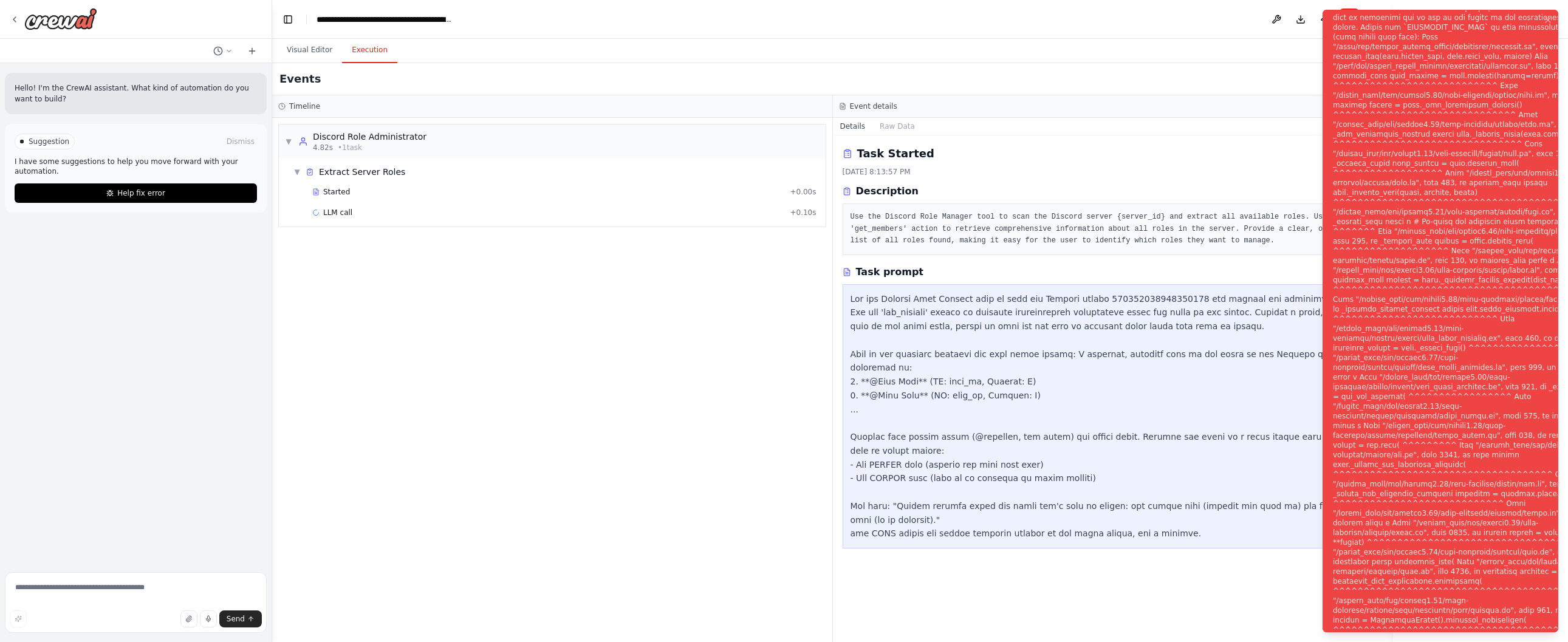
click at [1339, 595] on div "Notifications (F8)" at bounding box center [1479, 328] width 293 height 748
click at [1339, 594] on div "Notifications (F8)" at bounding box center [1479, 328] width 293 height 748
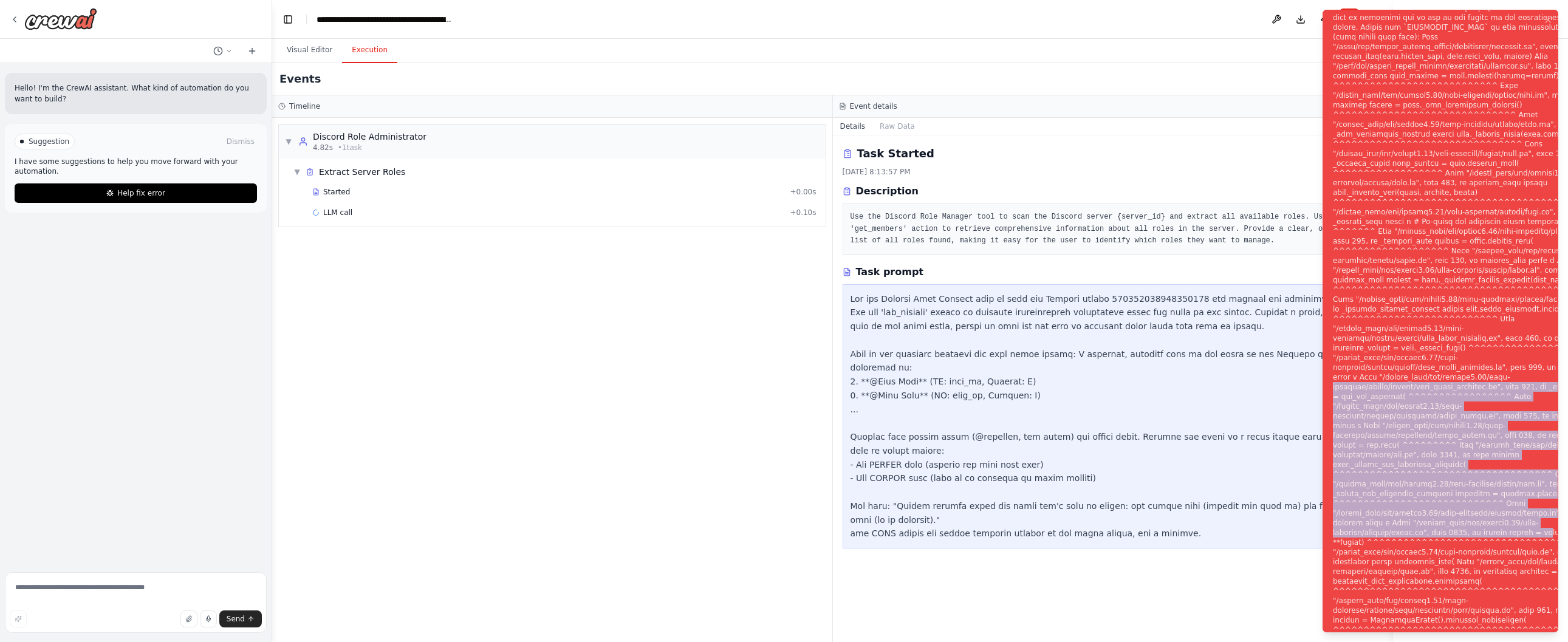
drag, startPoint x: 1339, startPoint y: 578, endPoint x: 1326, endPoint y: 415, distance: 163.5
click at [1326, 415] on li "Execution Error" at bounding box center [1440, 321] width 236 height 623
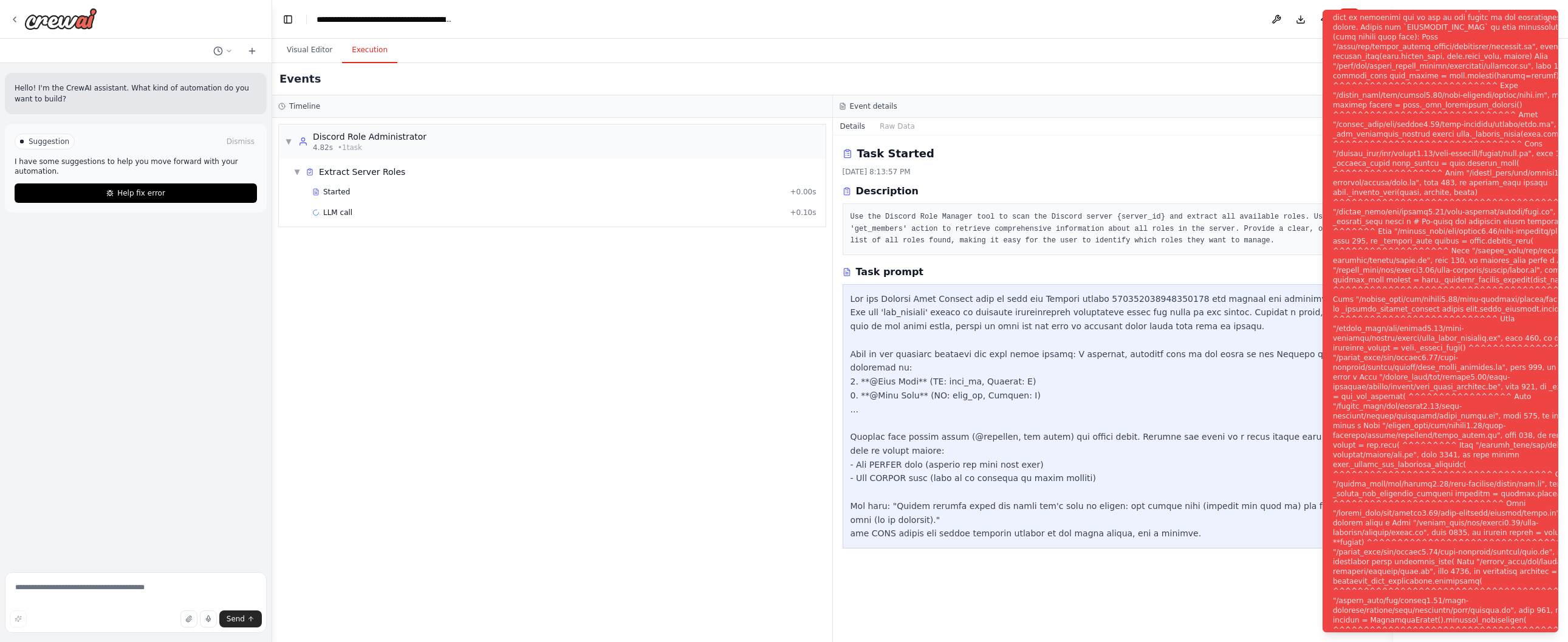
click at [1336, 401] on div "Notifications (F8)" at bounding box center [1479, 328] width 293 height 748
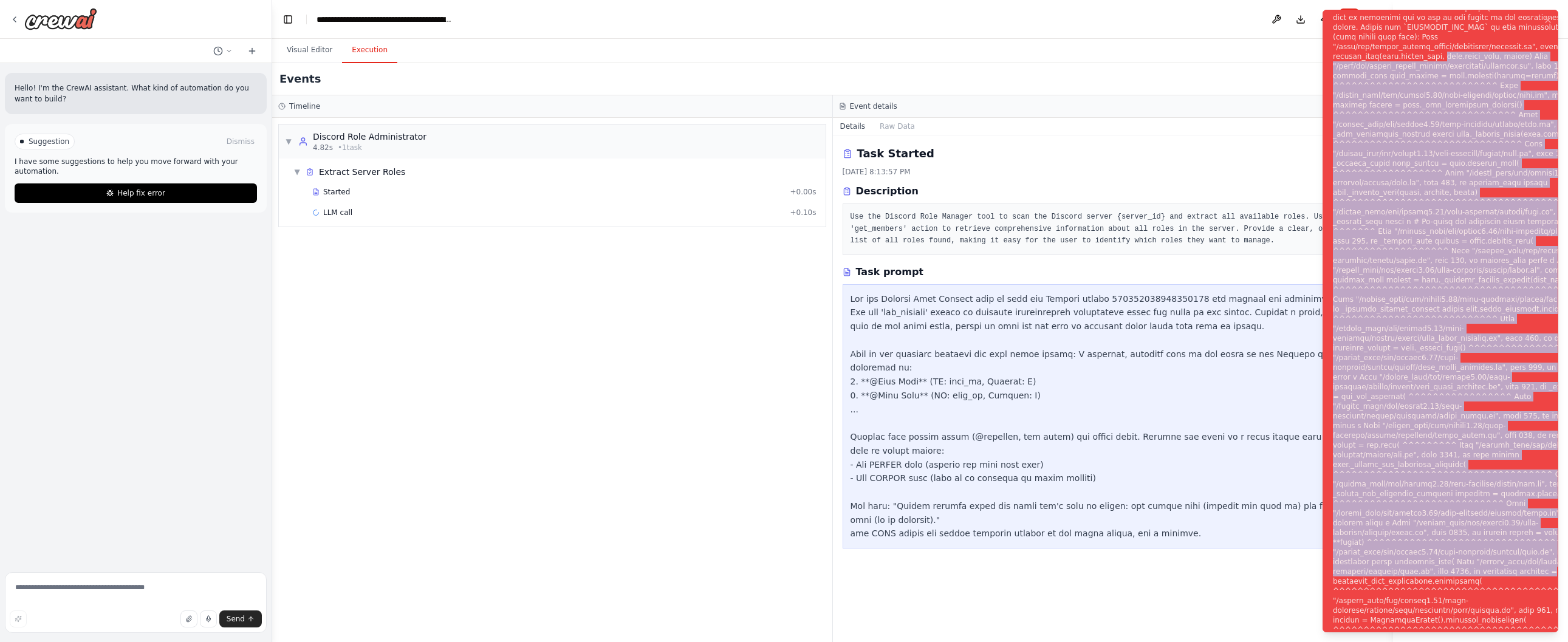
drag, startPoint x: 1461, startPoint y: 623, endPoint x: 1332, endPoint y: 20, distance: 616.6
click at [1332, 20] on div "Notifications (F8)" at bounding box center [1479, 328] width 293 height 748
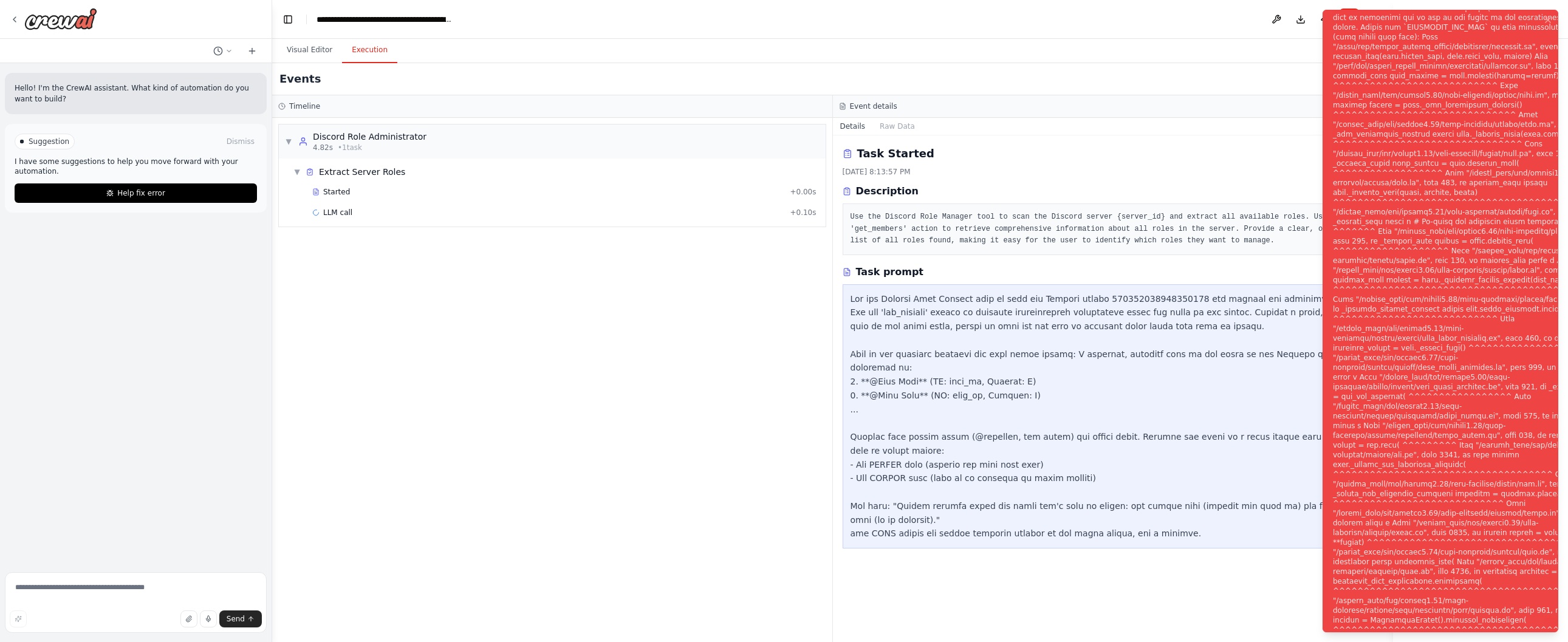
click at [1337, 25] on div "Notifications (F8)" at bounding box center [1479, 328] width 293 height 748
click at [1387, 182] on div "Notifications (F8)" at bounding box center [1479, 328] width 293 height 748
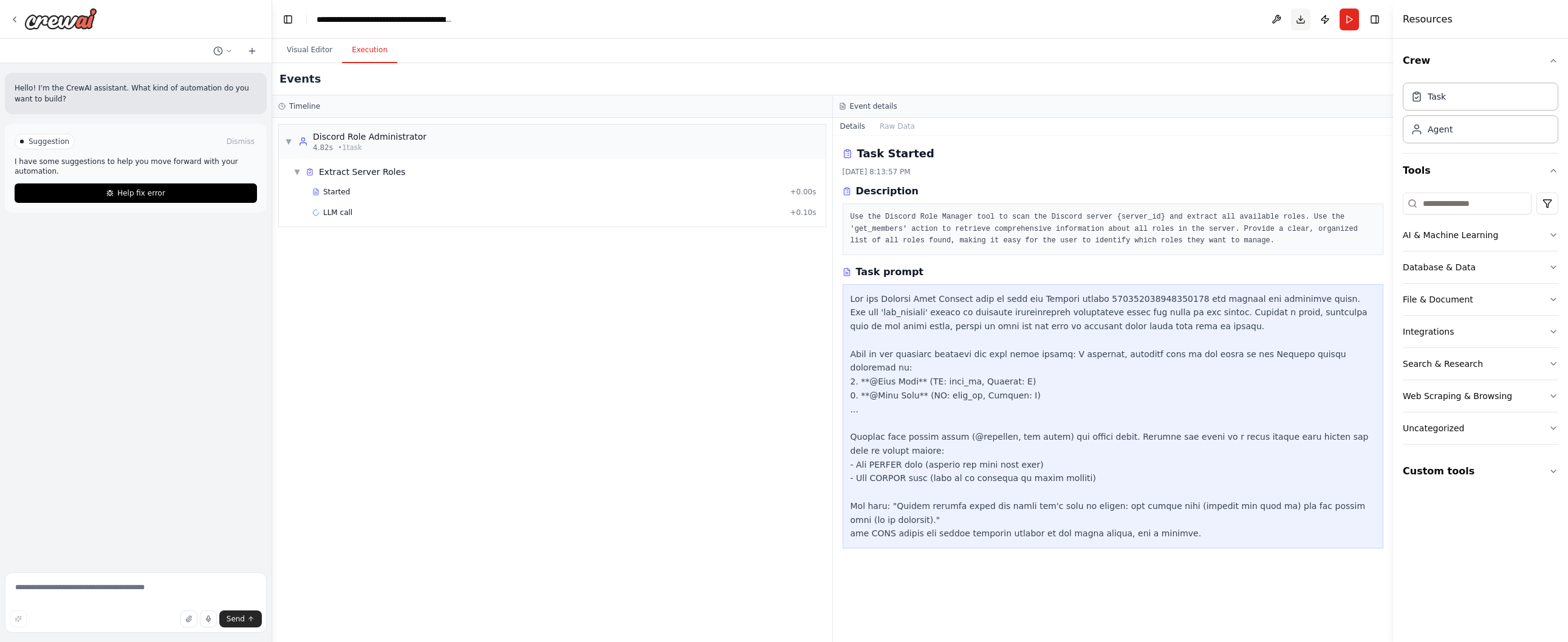
click at [1303, 18] on button "Download" at bounding box center [1300, 19] width 19 height 22
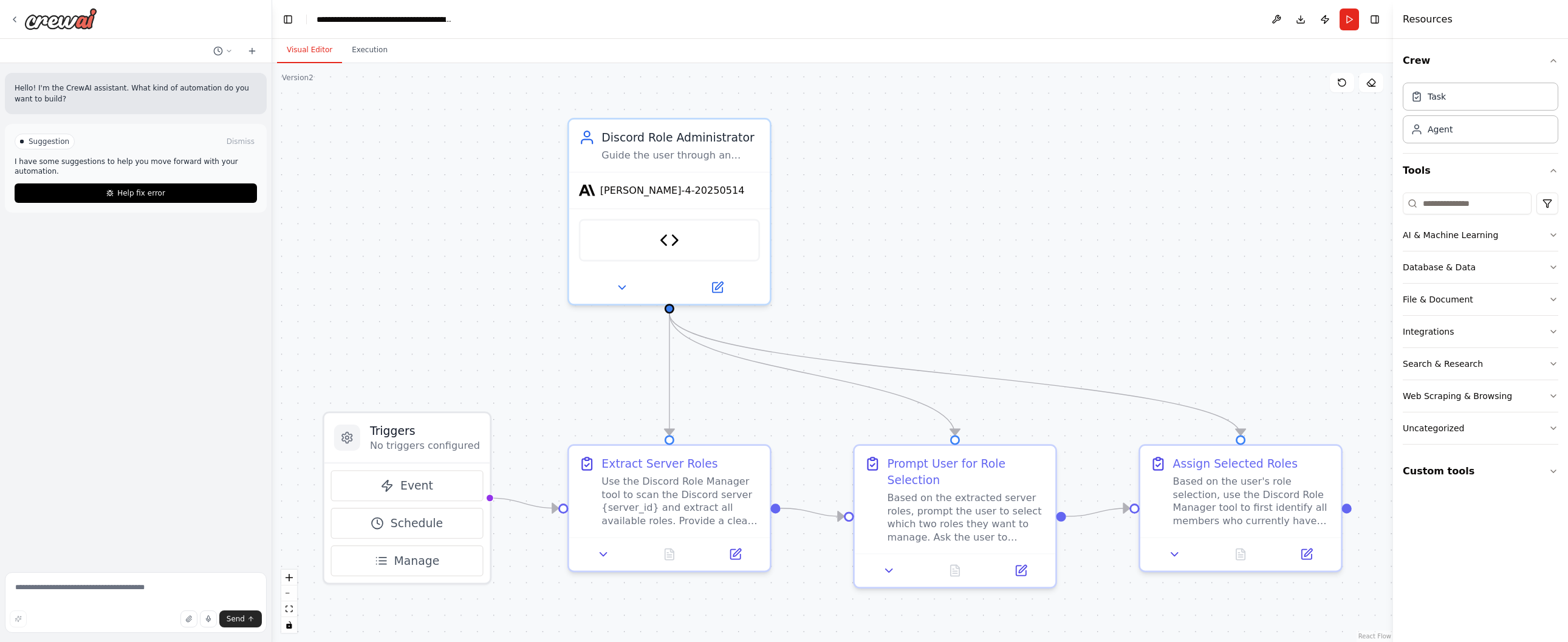
click at [301, 57] on button "Visual Editor" at bounding box center [309, 50] width 65 height 25
click at [703, 242] on div "Discord Role Manager" at bounding box center [670, 237] width 181 height 43
click at [702, 242] on div "Discord Role Manager" at bounding box center [670, 237] width 181 height 43
click at [678, 191] on span "[PERSON_NAME]-4-20250514" at bounding box center [671, 186] width 145 height 13
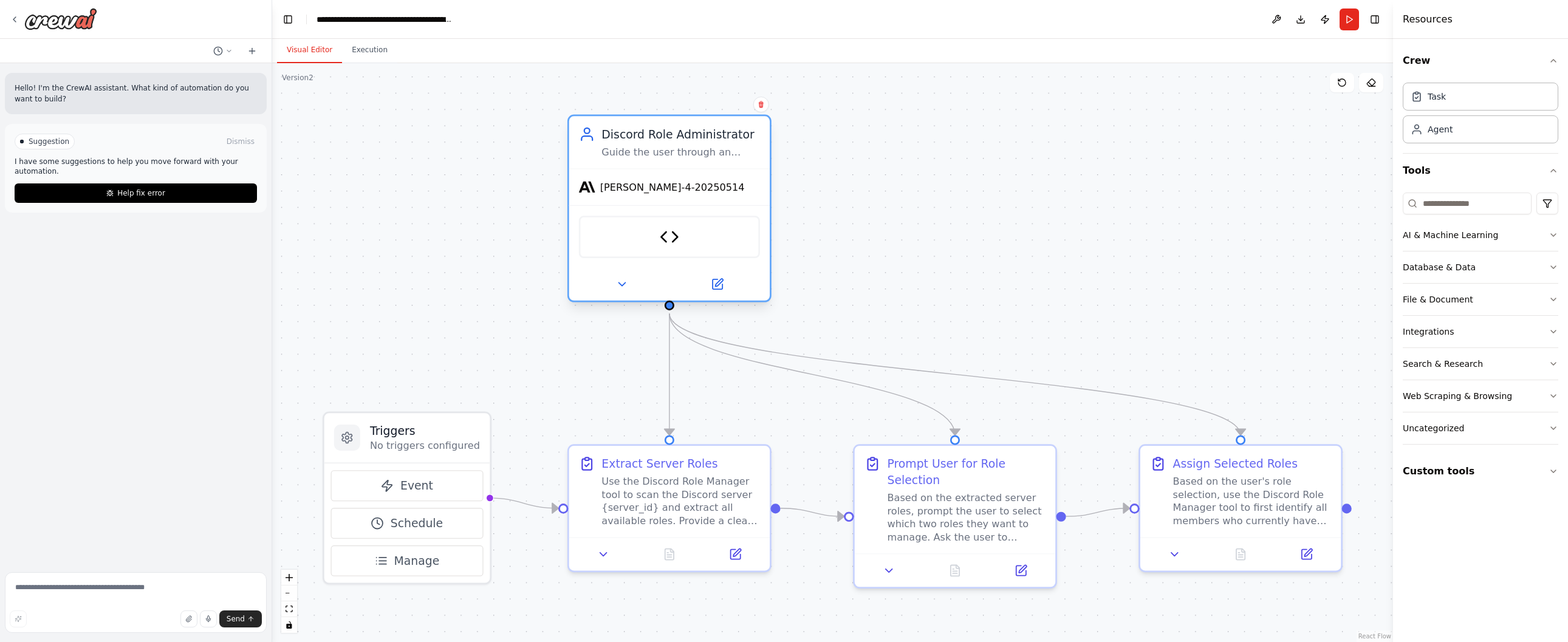
click at [679, 191] on span "[PERSON_NAME]-4-20250514" at bounding box center [671, 186] width 145 height 13
click at [667, 244] on img at bounding box center [670, 237] width 19 height 19
click at [665, 235] on img at bounding box center [670, 237] width 19 height 19
click at [666, 235] on img at bounding box center [670, 237] width 19 height 19
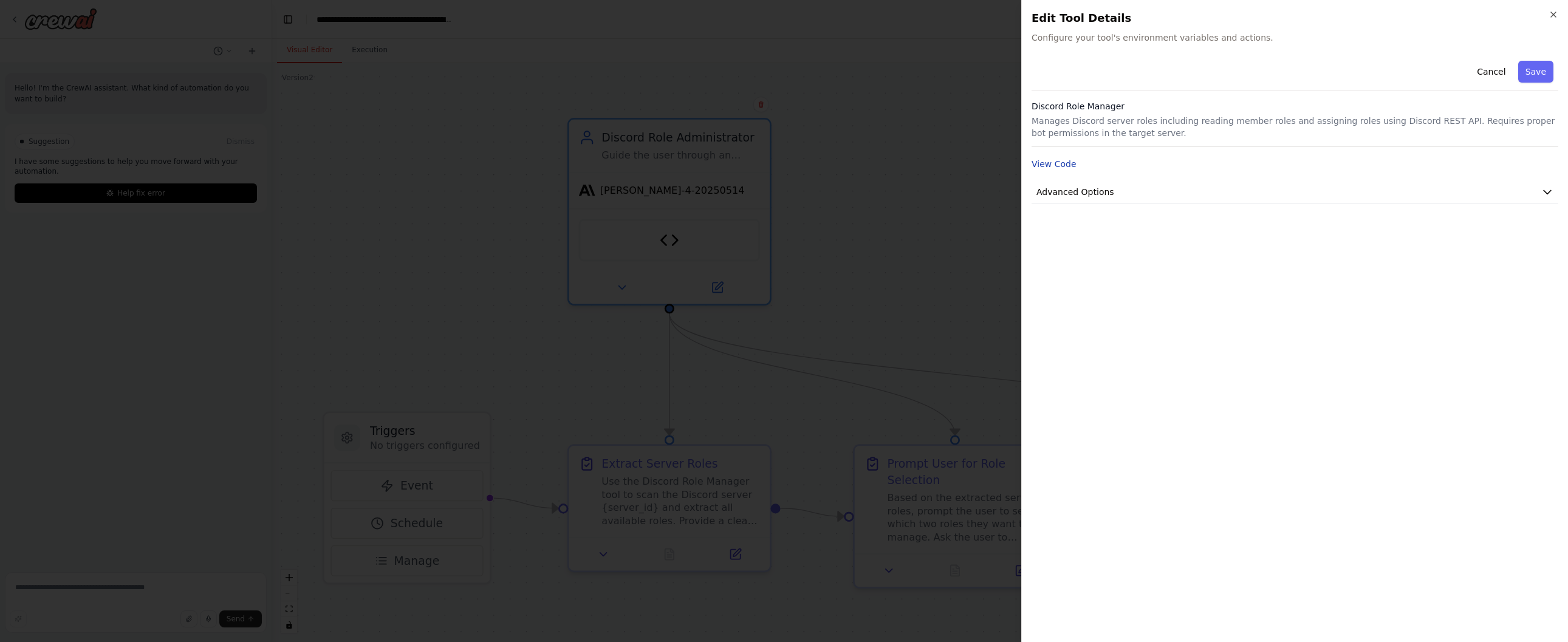
click at [1053, 167] on button "View Code" at bounding box center [1054, 164] width 45 height 13
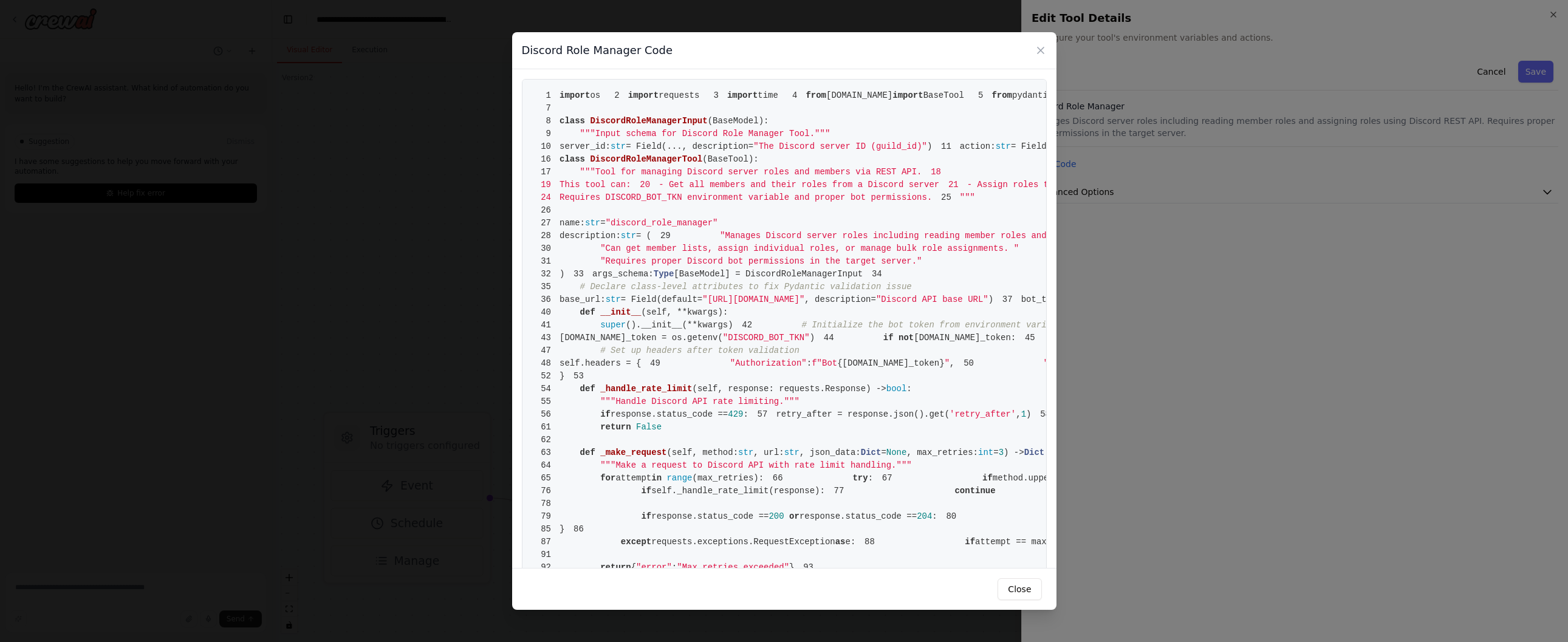
click at [1031, 55] on div "Discord Role Manager Code" at bounding box center [784, 50] width 544 height 37
click at [1040, 50] on icon at bounding box center [1040, 50] width 6 height 6
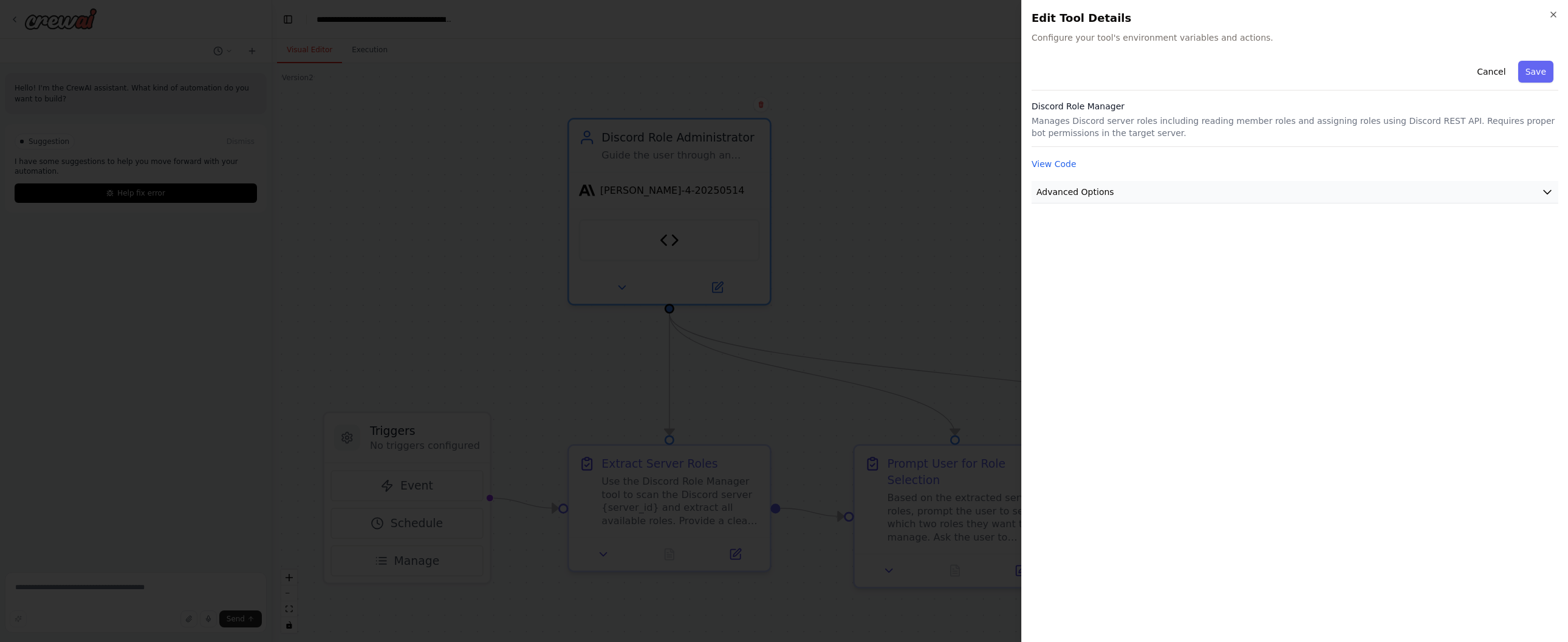
click at [1068, 196] on span "Advanced Options" at bounding box center [1075, 192] width 78 height 13
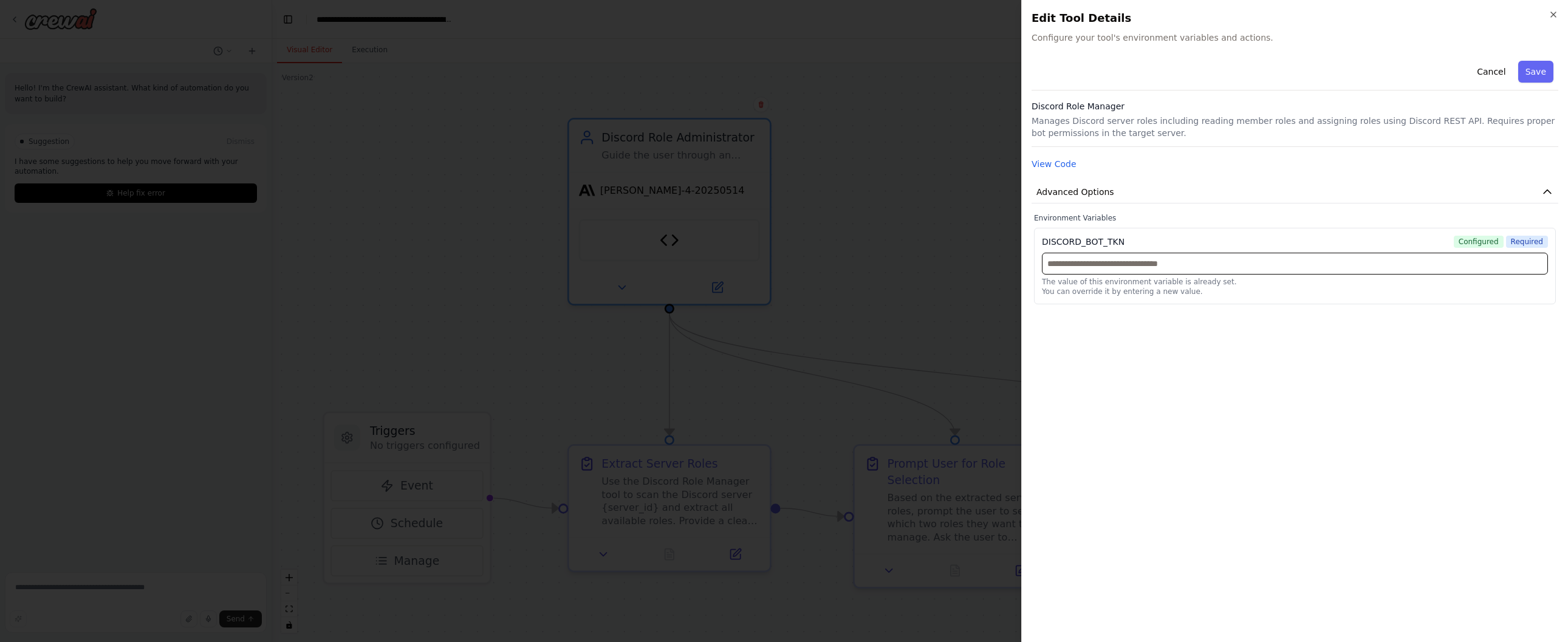
click at [1184, 266] on input "text" at bounding box center [1294, 263] width 506 height 22
drag, startPoint x: 1177, startPoint y: 285, endPoint x: 1173, endPoint y: 295, distance: 10.8
click at [1176, 286] on div "The value of this environment variable is already set. You can override it by e…" at bounding box center [1294, 286] width 506 height 19
click at [1110, 355] on div "Cancel Save Discord Role Manager Manages Discord server roles including reading…" at bounding box center [1294, 344] width 527 height 576
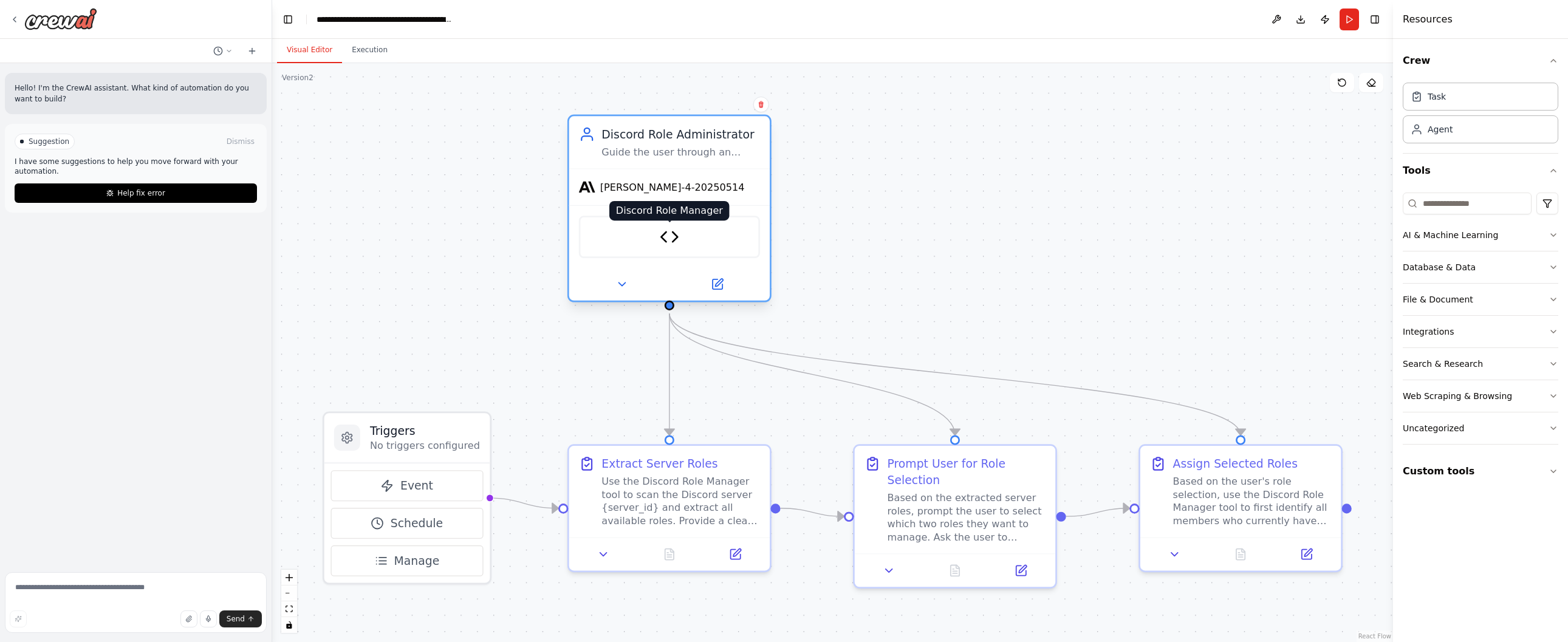
click at [673, 242] on img at bounding box center [670, 237] width 19 height 19
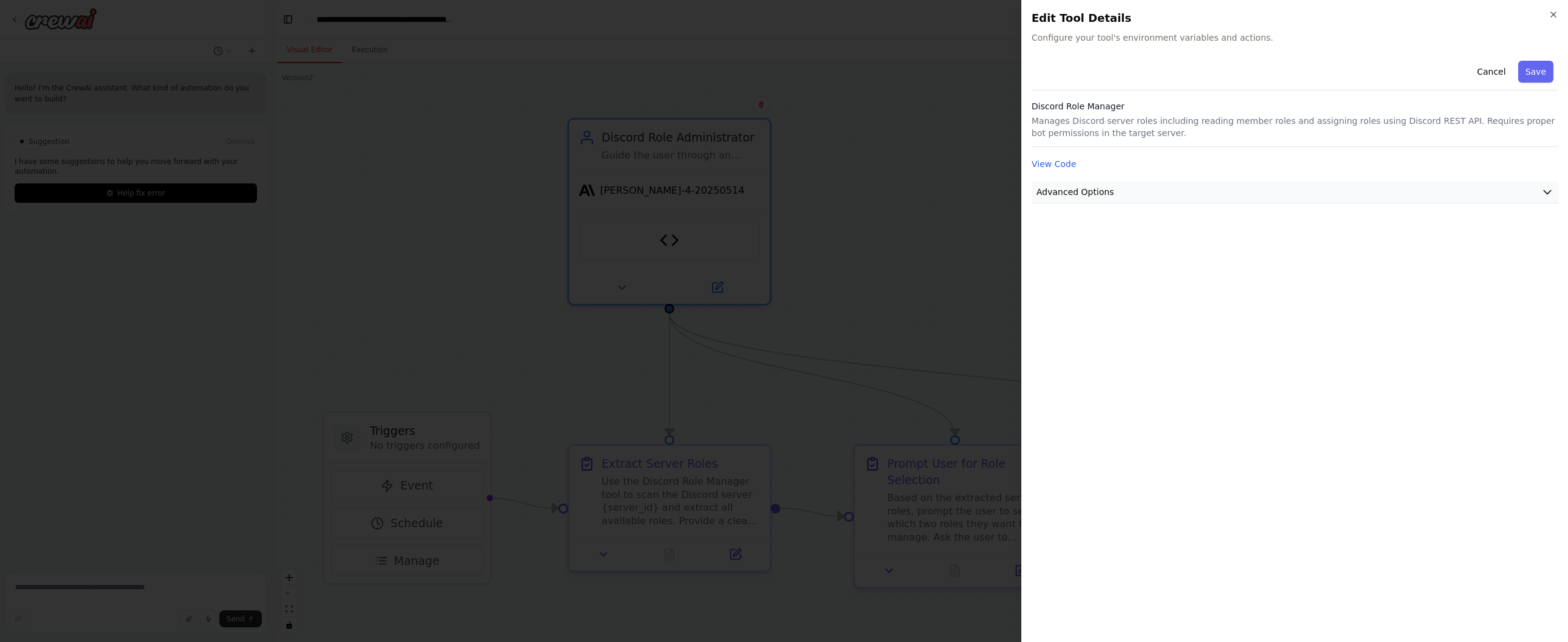
click at [1050, 194] on span "Advanced Options" at bounding box center [1075, 192] width 78 height 13
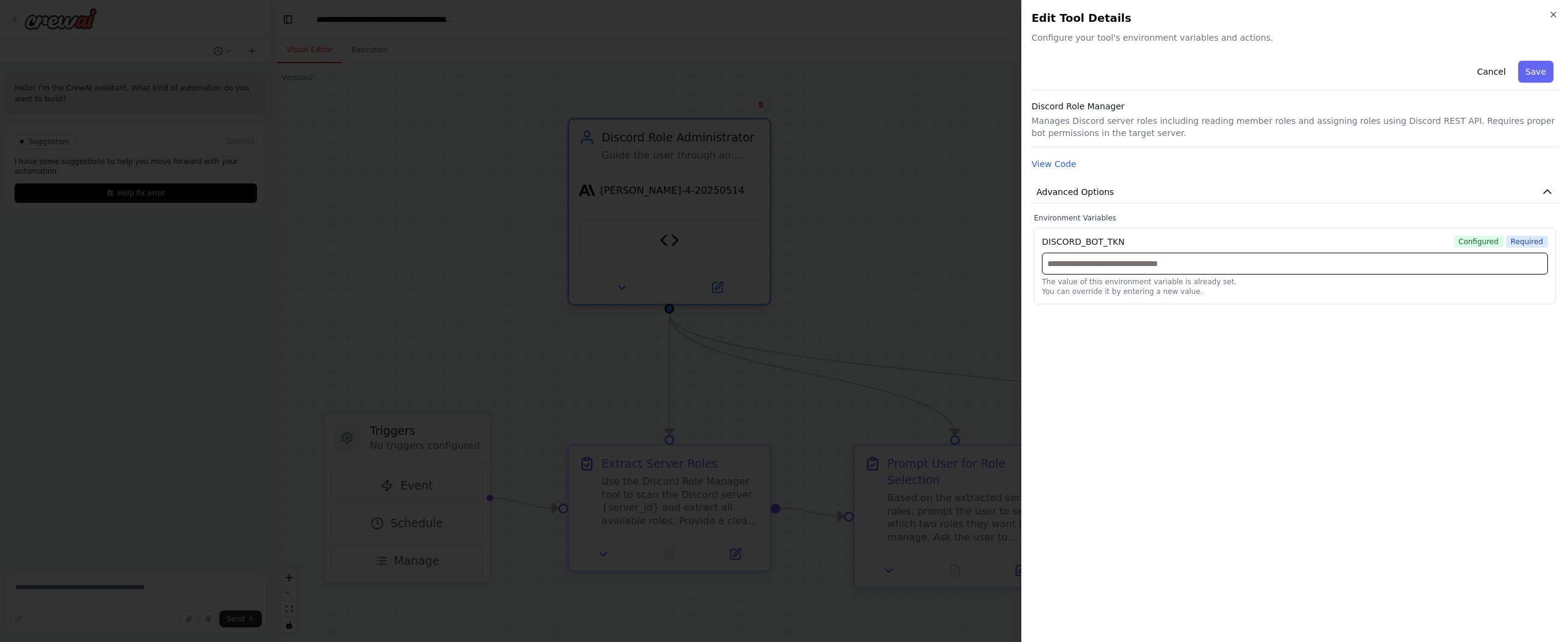
click at [1118, 268] on input "text" at bounding box center [1294, 263] width 506 height 22
paste input "**********"
type input "**********"
drag, startPoint x: 1133, startPoint y: 240, endPoint x: 1037, endPoint y: 240, distance: 96.0
click at [1037, 240] on div "**********" at bounding box center [1294, 266] width 522 height 77
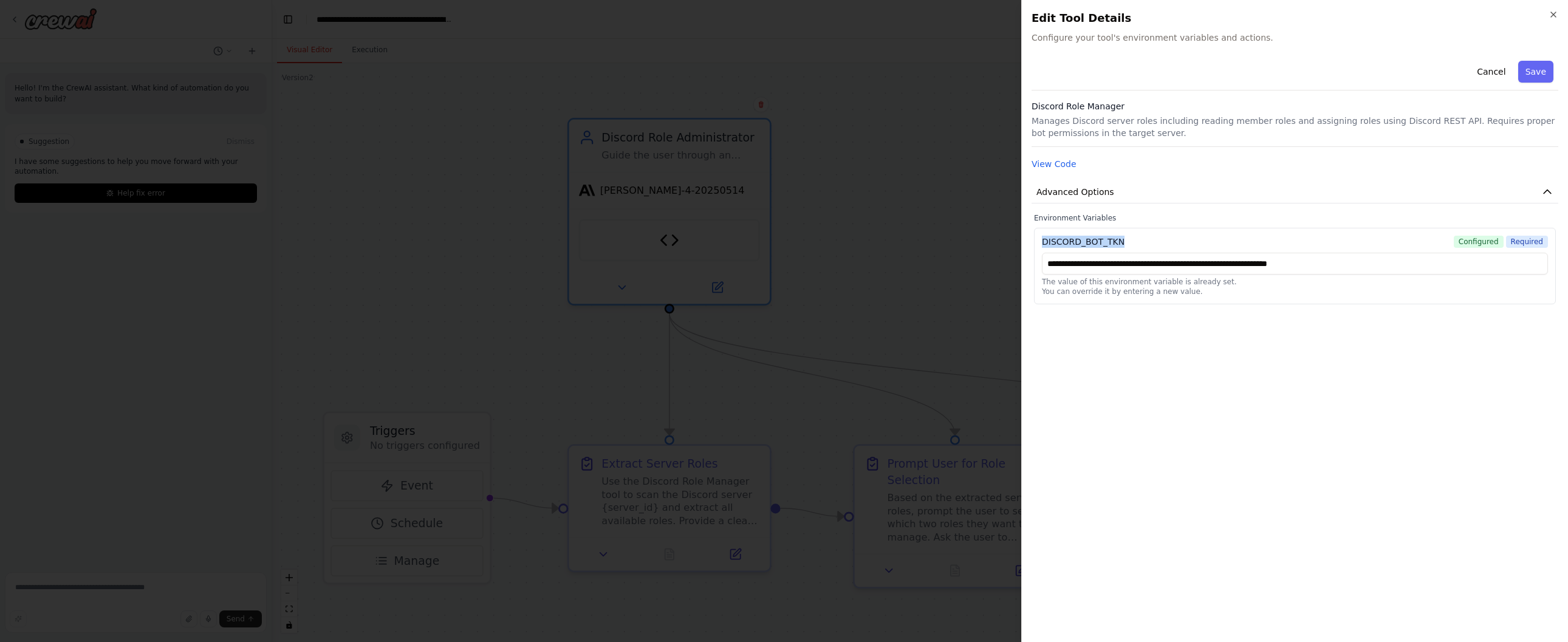
copy div "DISCORD_BOT_TKN"
click at [1539, 75] on button "Save" at bounding box center [1535, 72] width 35 height 22
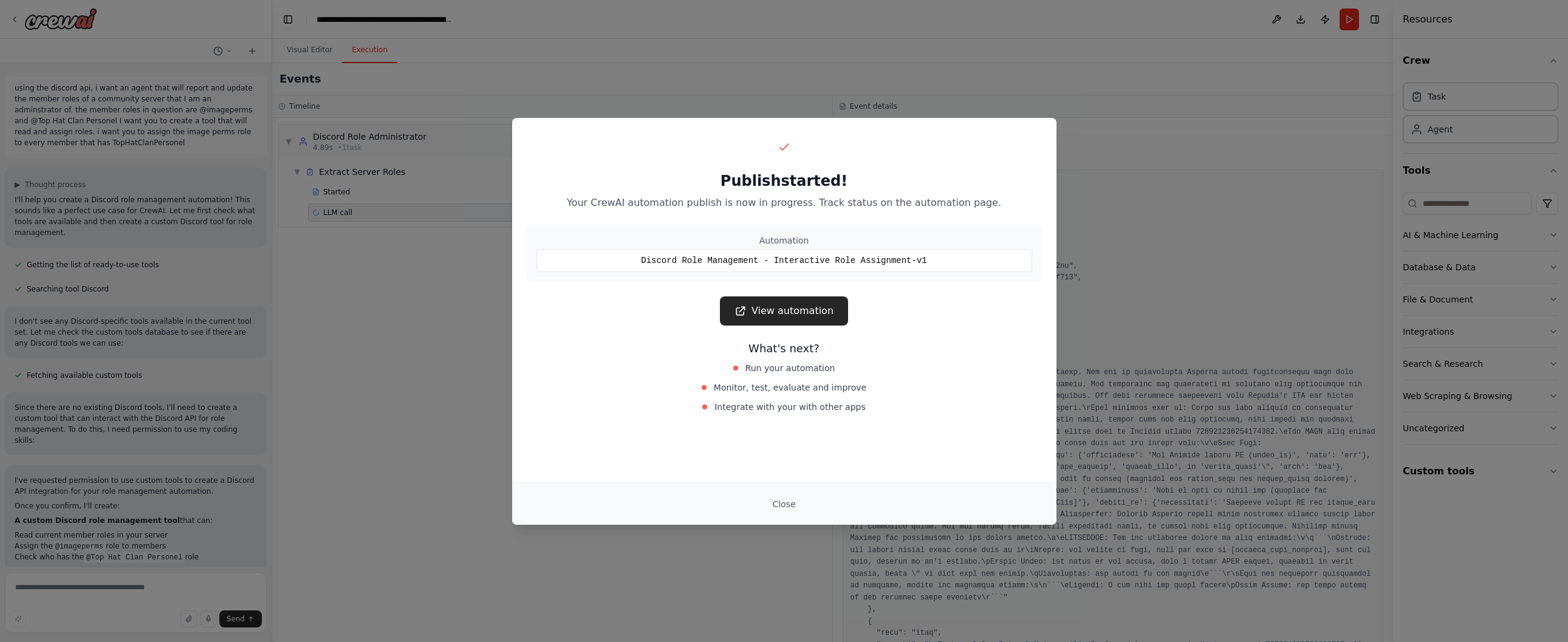
scroll to position [5688, 0]
